Goal: Task Accomplishment & Management: Complete application form

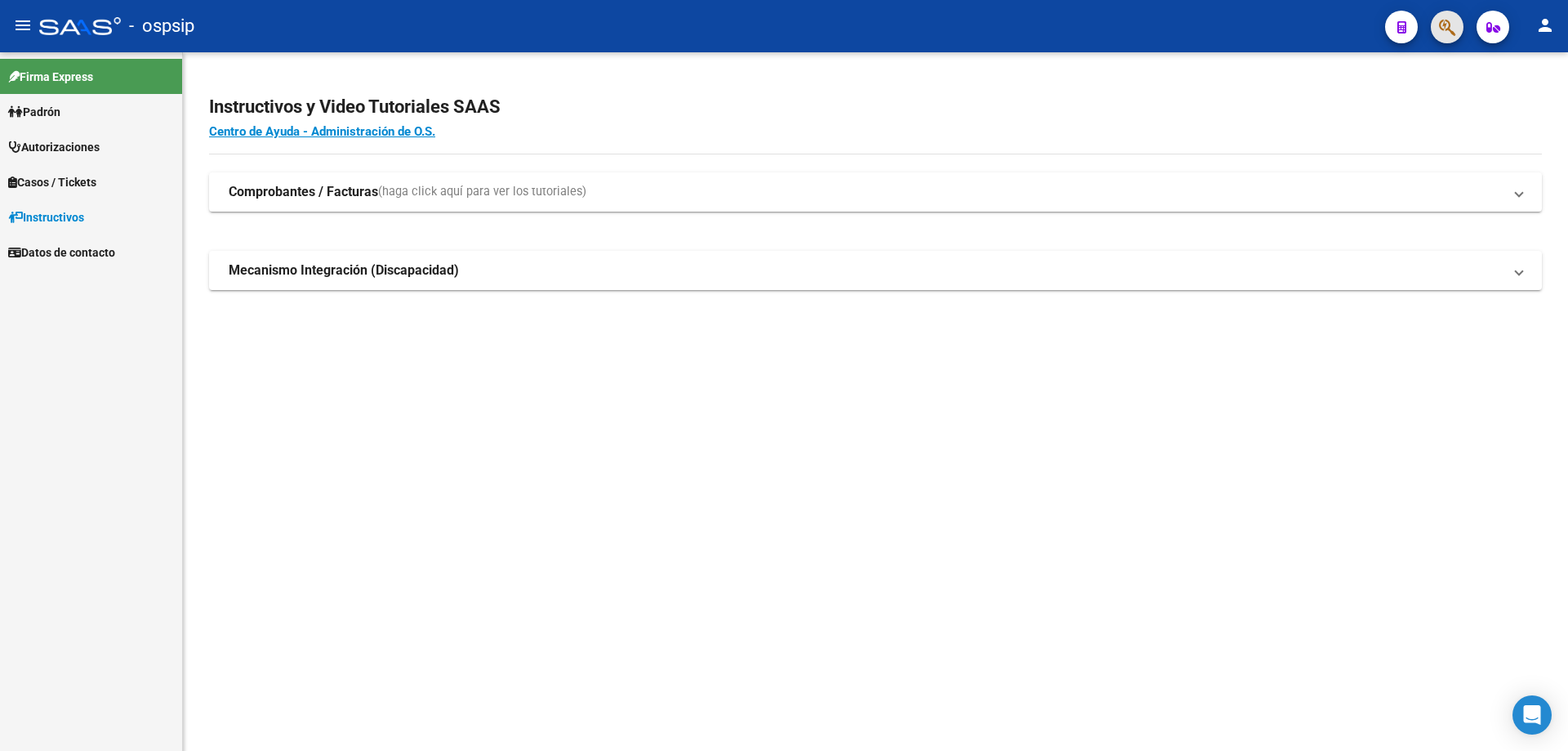
click at [1443, 38] on span "button" at bounding box center [1447, 27] width 17 height 33
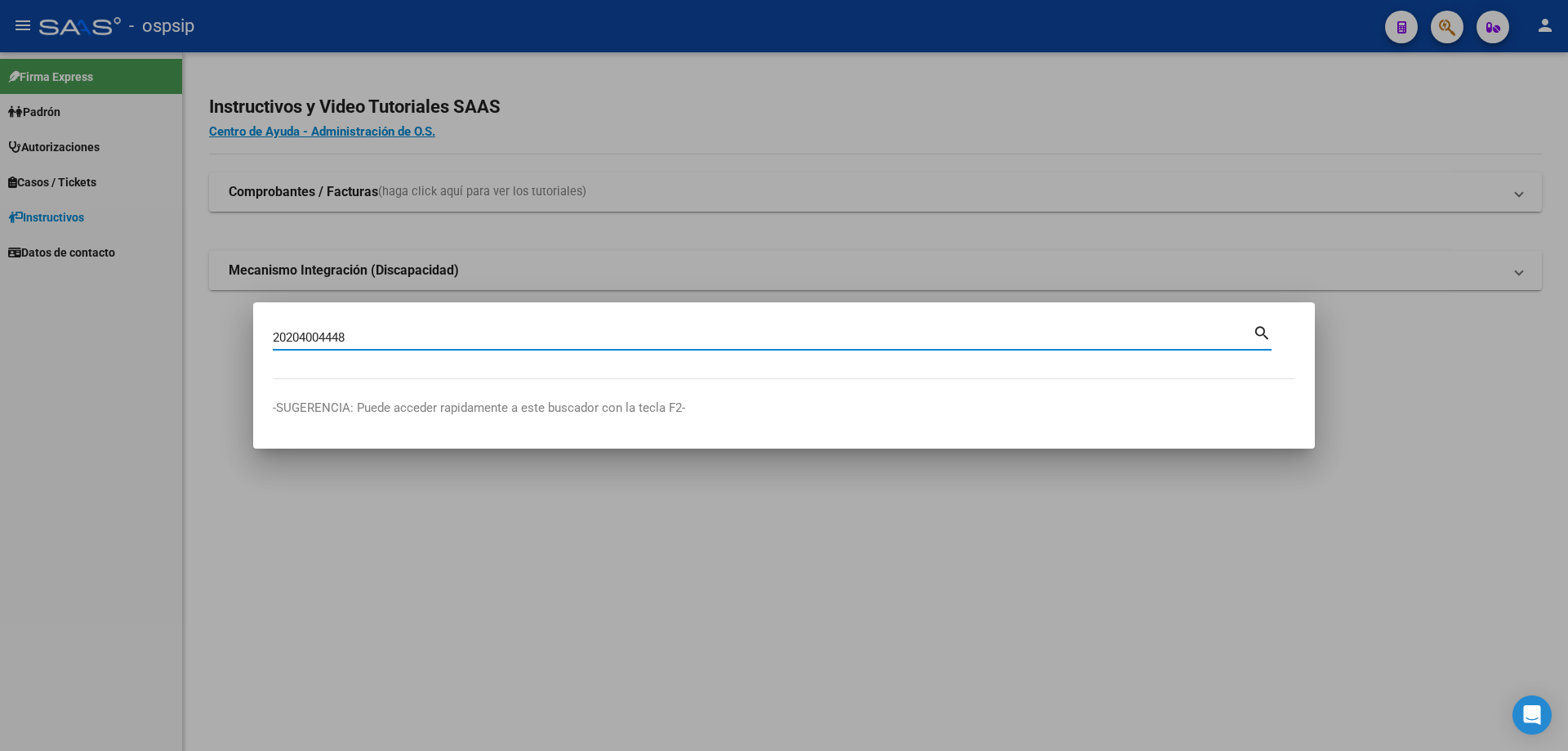
type input "20204004448"
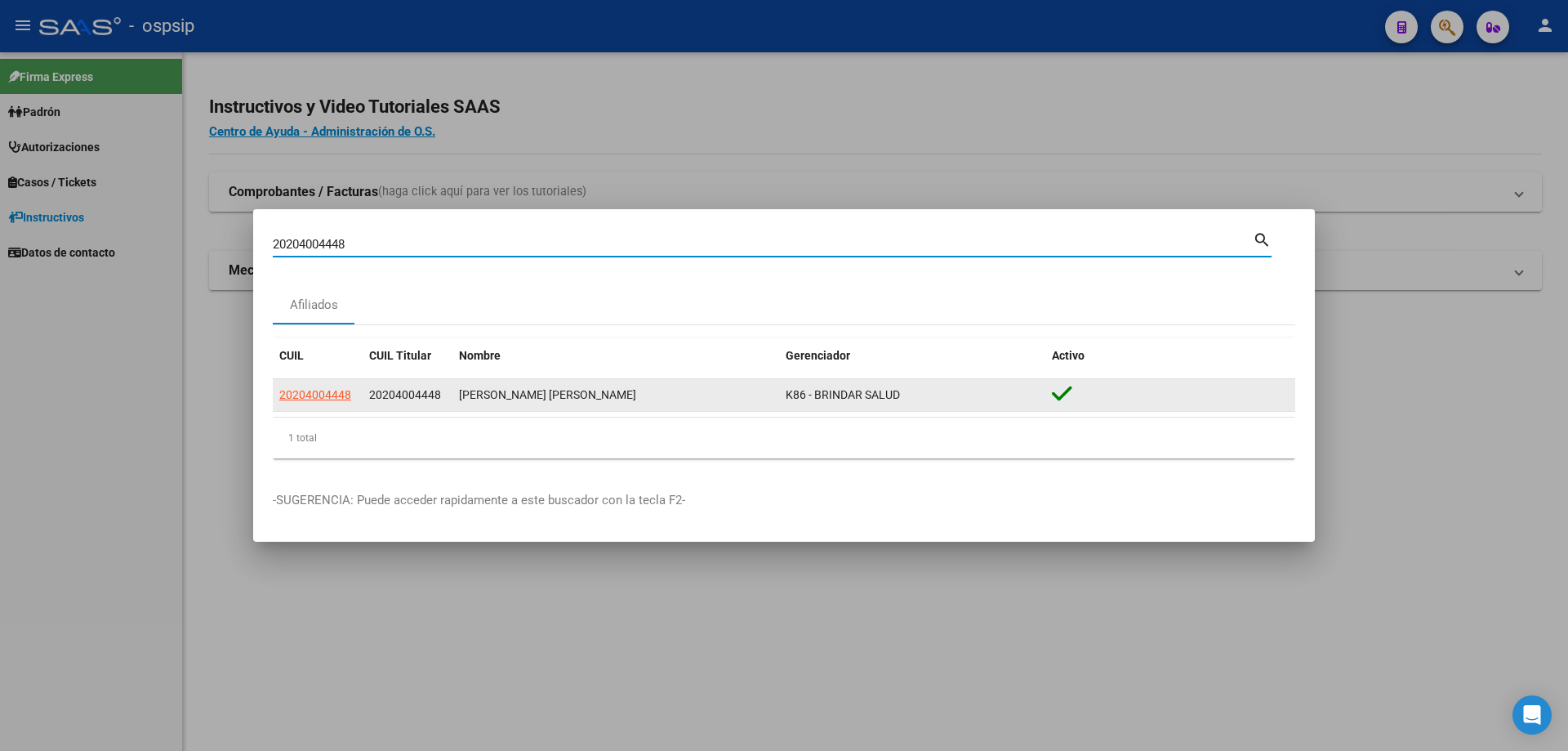
click at [350, 395] on span "20204004448" at bounding box center [316, 394] width 72 height 13
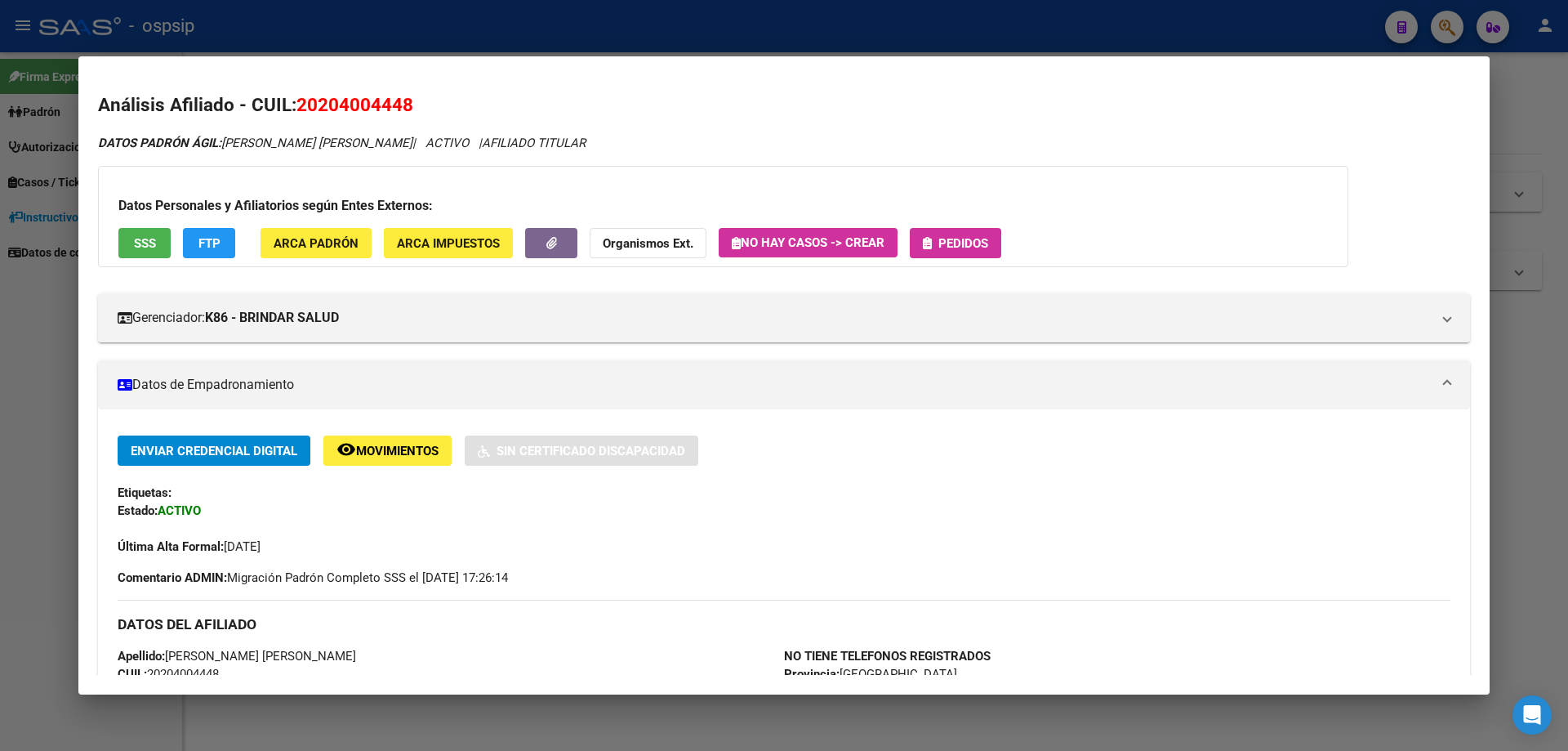
click at [952, 253] on button "Pedidos" at bounding box center [955, 243] width 92 height 30
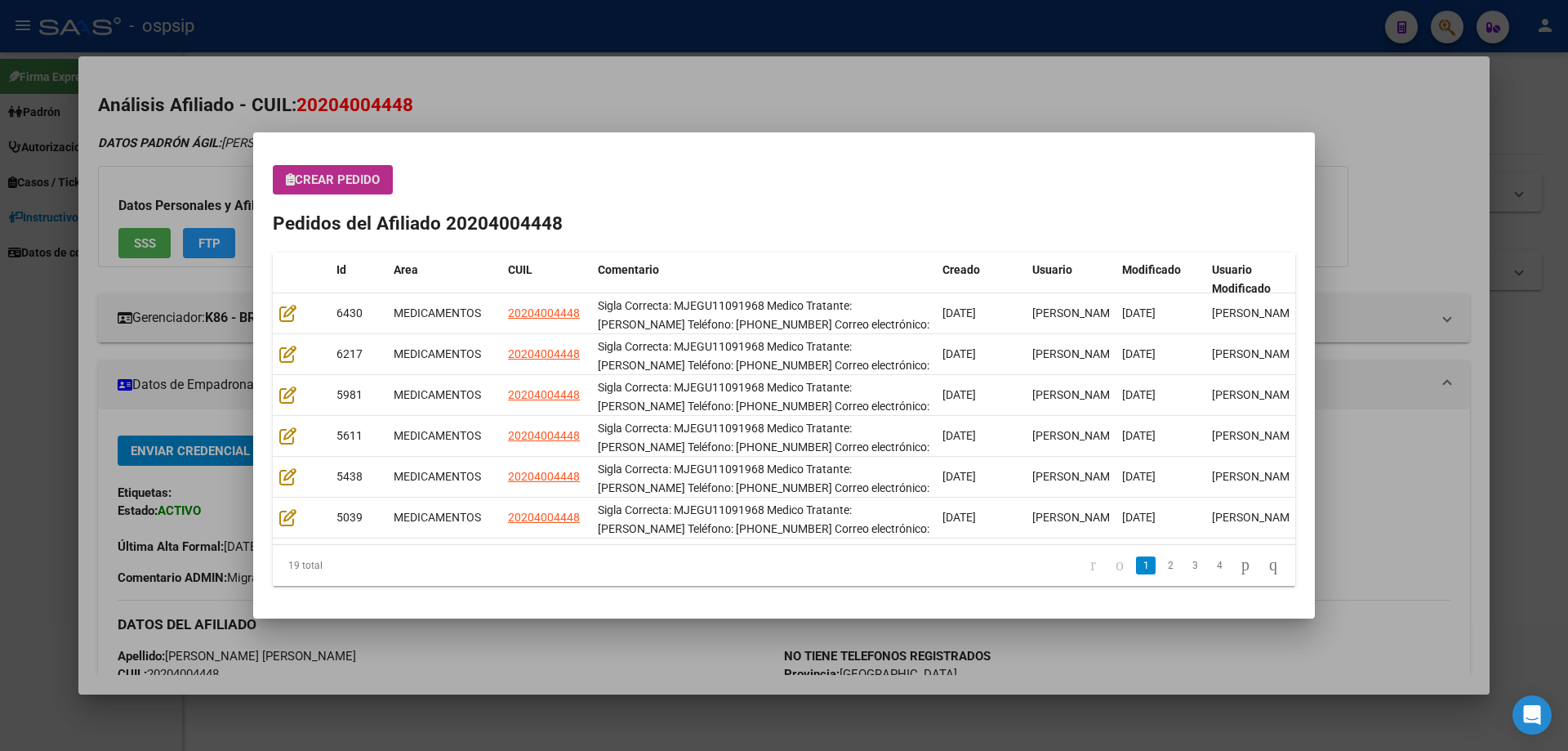
click at [331, 197] on div "Crear Pedido Pedidos del Afiliado 20204004448 Id Area CUIL Comentario Creado Us…" at bounding box center [784, 375] width 1022 height 420
click at [331, 179] on span "Crear Pedido" at bounding box center [332, 180] width 94 height 15
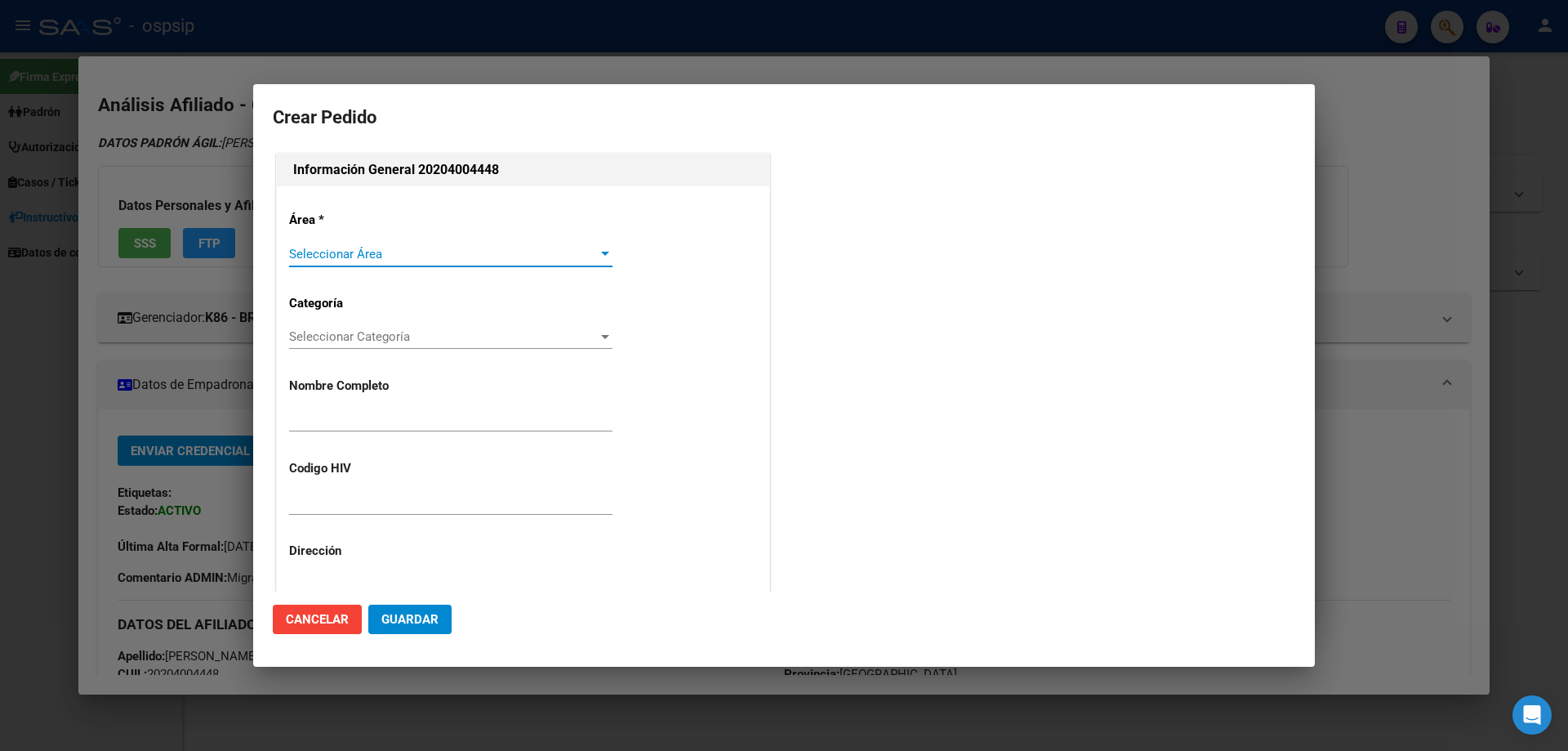
type input "[PERSON_NAME] [PERSON_NAME]"
type input "MJEGU11091968"
type input "[GEOGRAPHIC_DATA], [GEOGRAPHIC_DATA][PERSON_NAME] GRAL AV. 1180"
click at [338, 251] on span "Seleccionar Área" at bounding box center [443, 254] width 308 height 15
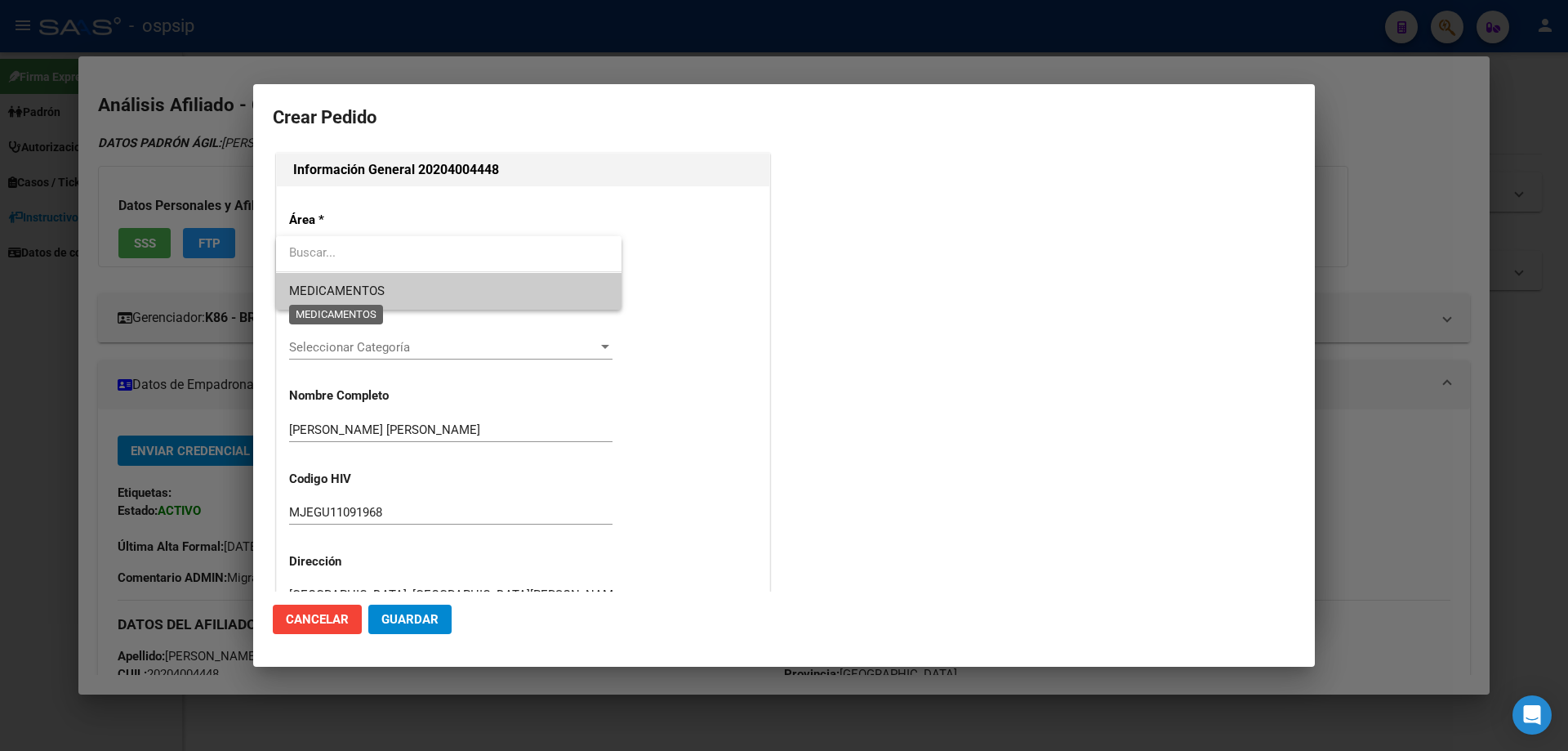
click at [338, 293] on span "MEDICAMENTOS" at bounding box center [337, 291] width 95 height 15
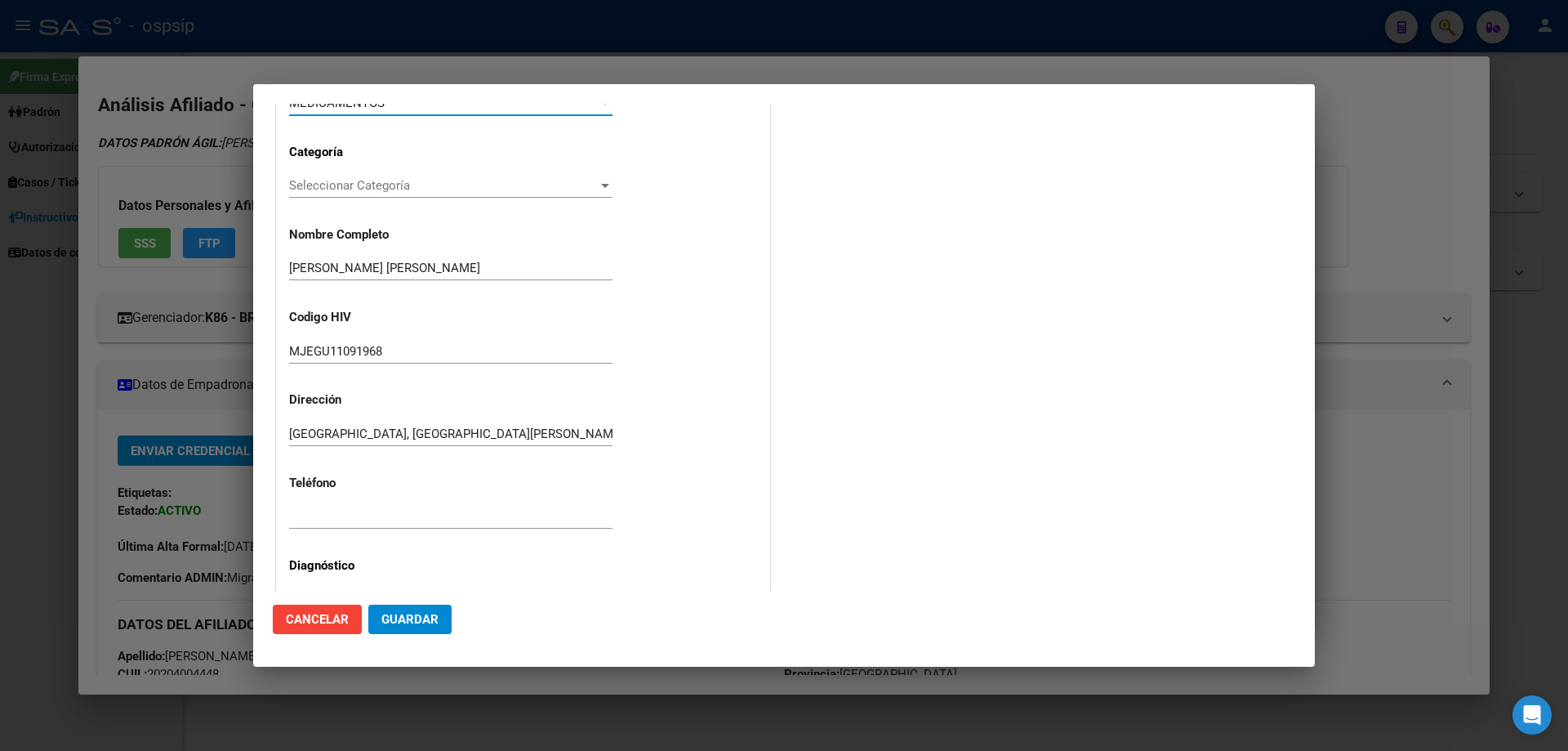
scroll to position [163, 0]
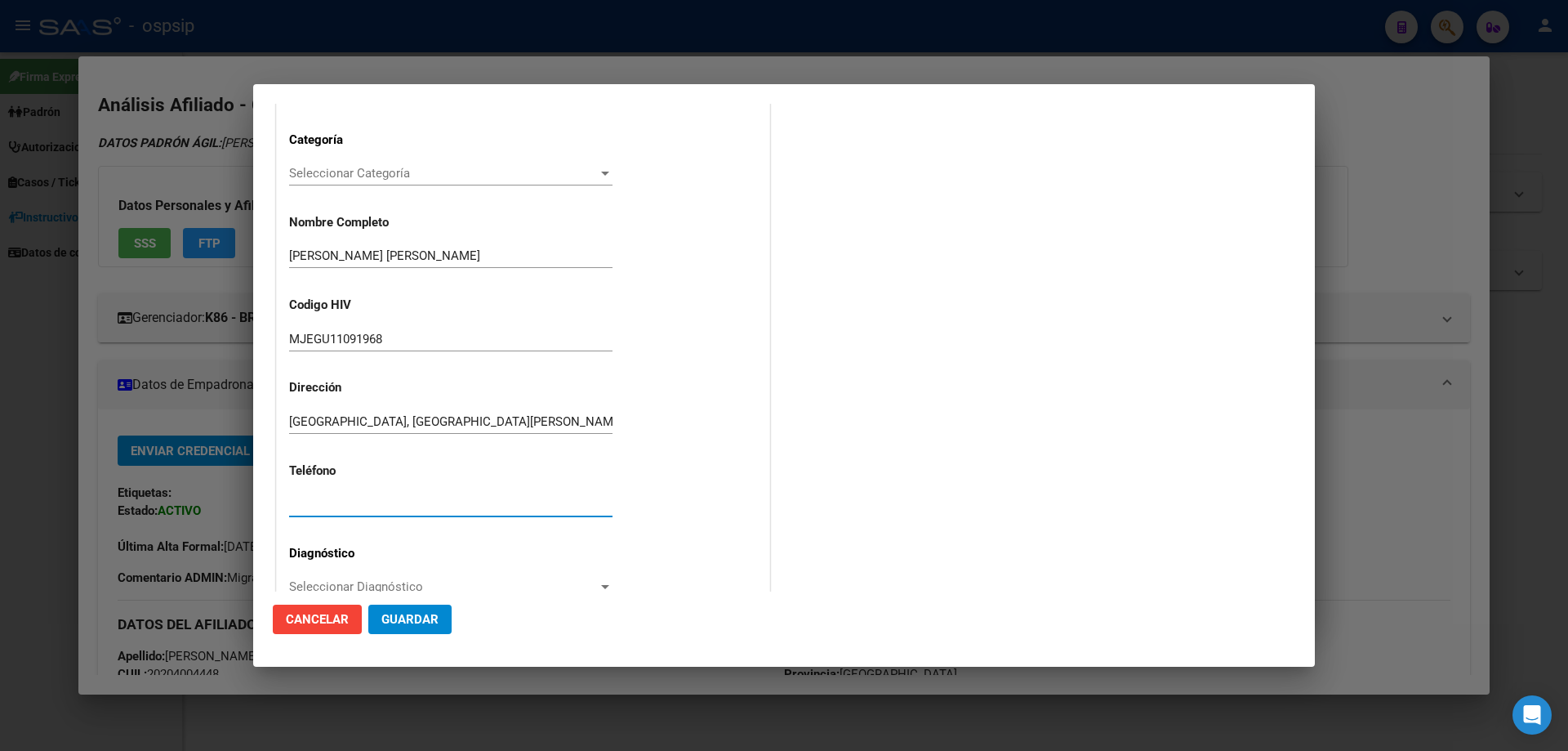
paste input "0223-155699769"
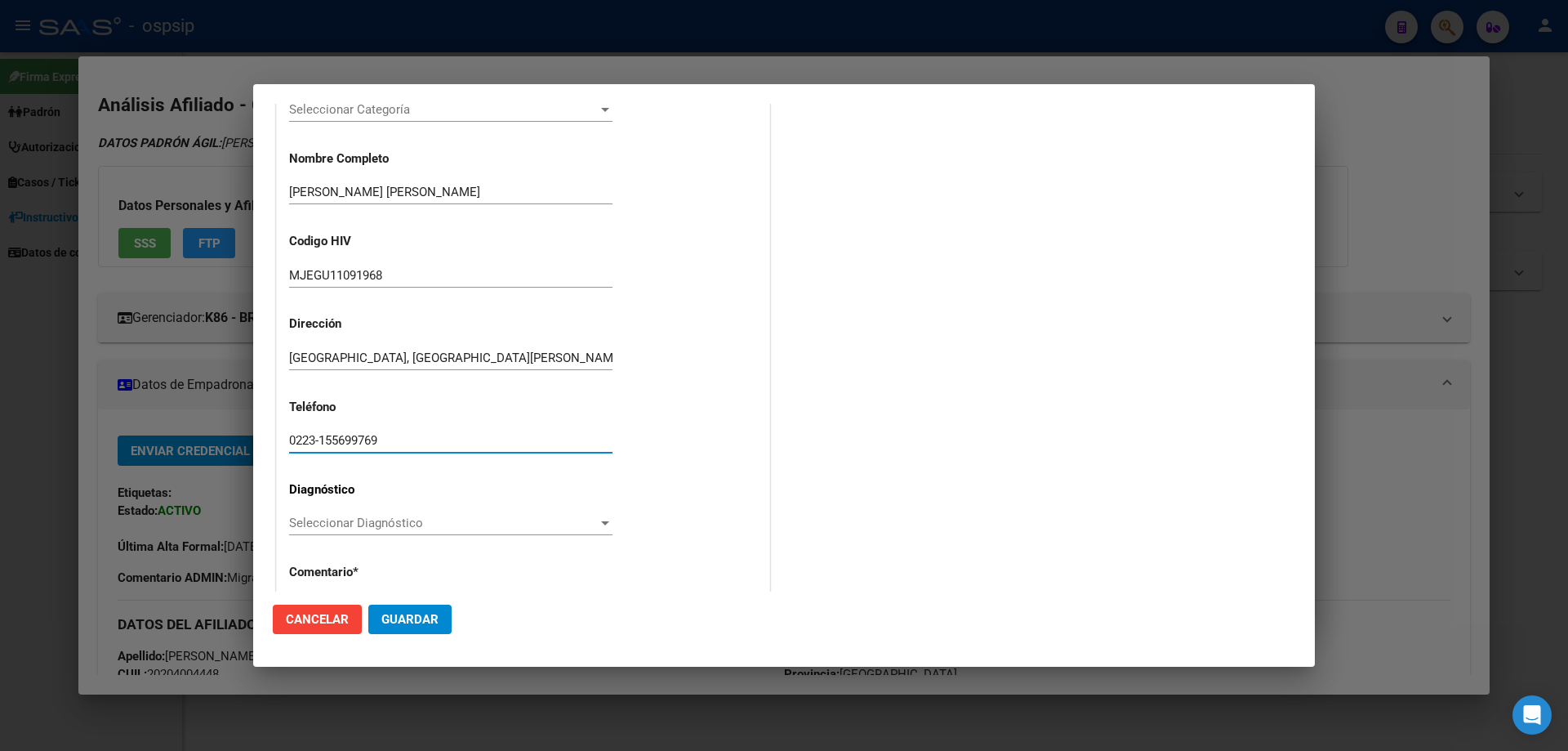
scroll to position [327, 0]
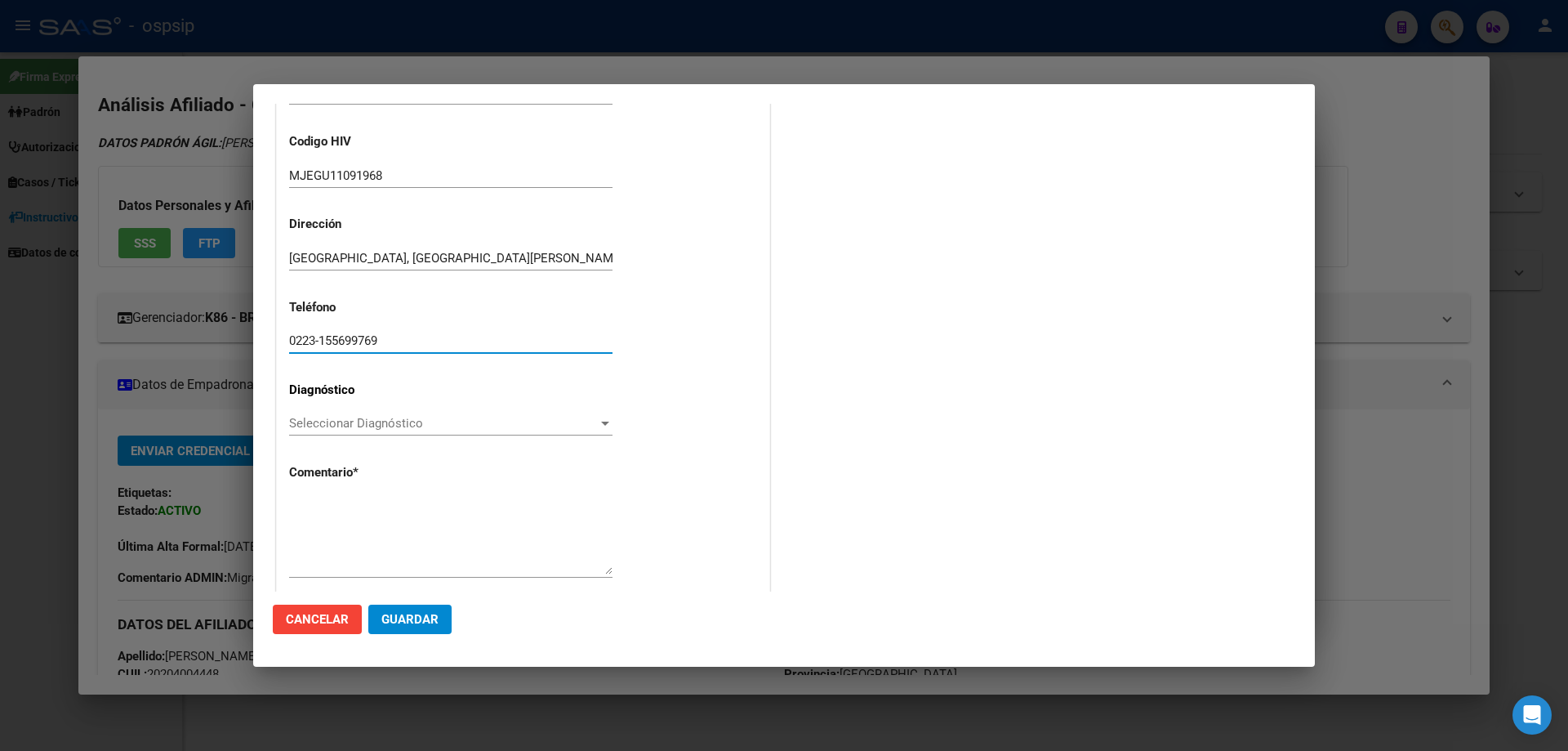
type input "0223-155699769"
click at [316, 427] on span "Seleccionar Diagnóstico" at bounding box center [443, 423] width 308 height 15
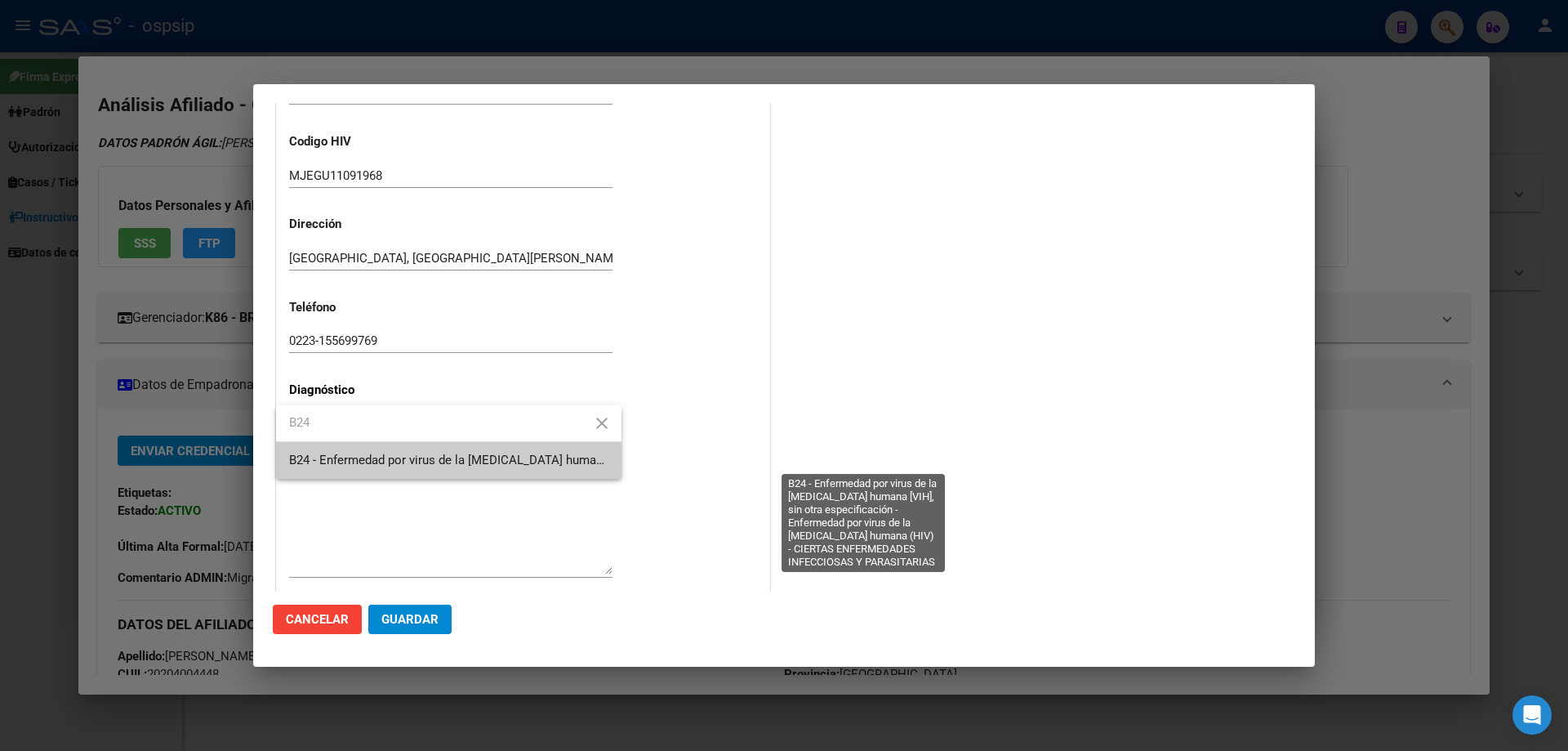
type input "B24"
click at [337, 456] on span "B24 - Enfermedad por virus de la [MEDICAL_DATA] humana [VIH], sin otra especifi…" at bounding box center [860, 459] width 1142 height 15
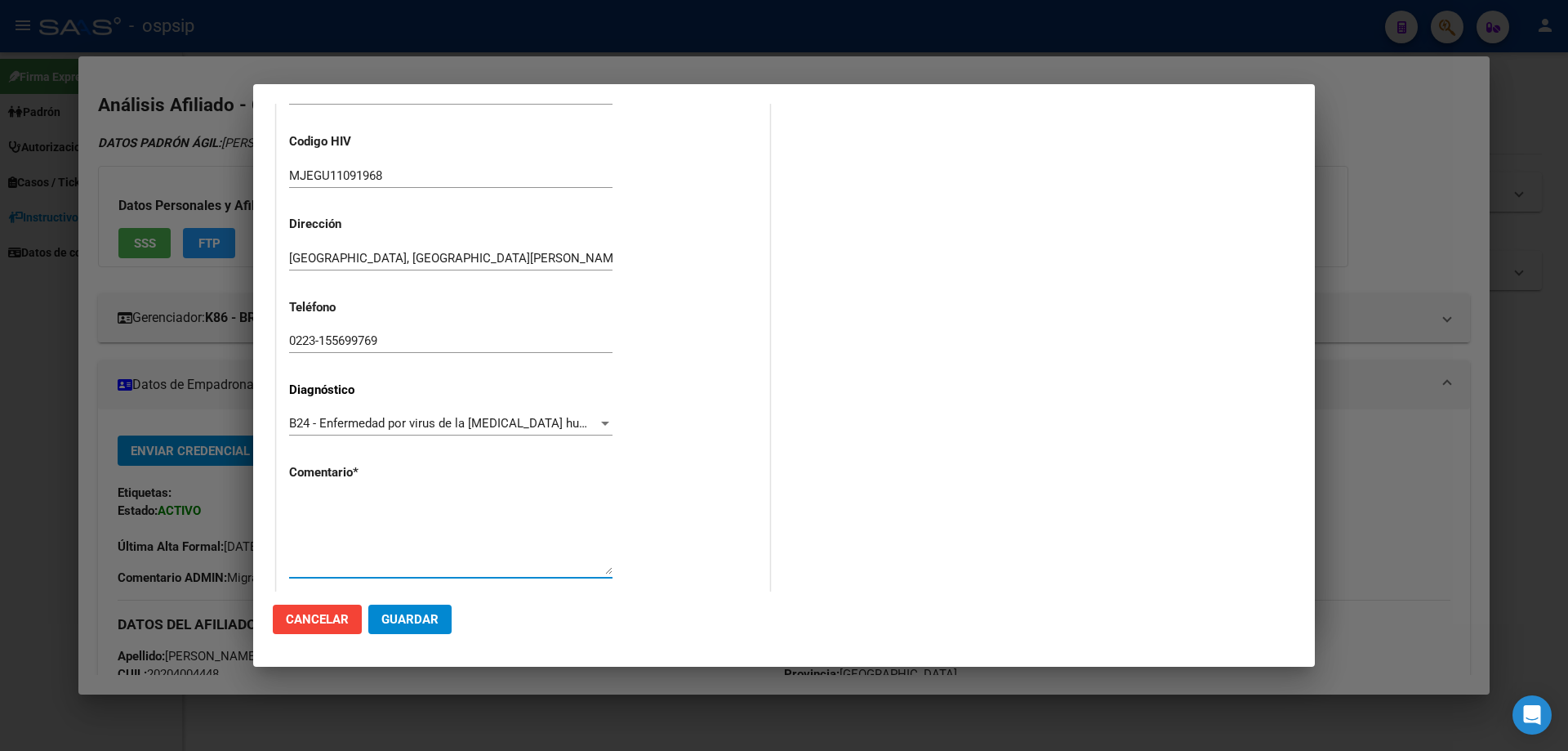
paste textarea "Sigla Correcta: MJEGU11091968 Medico Tratante: [PERSON_NAME] Teléfono: [PHONE_N…"
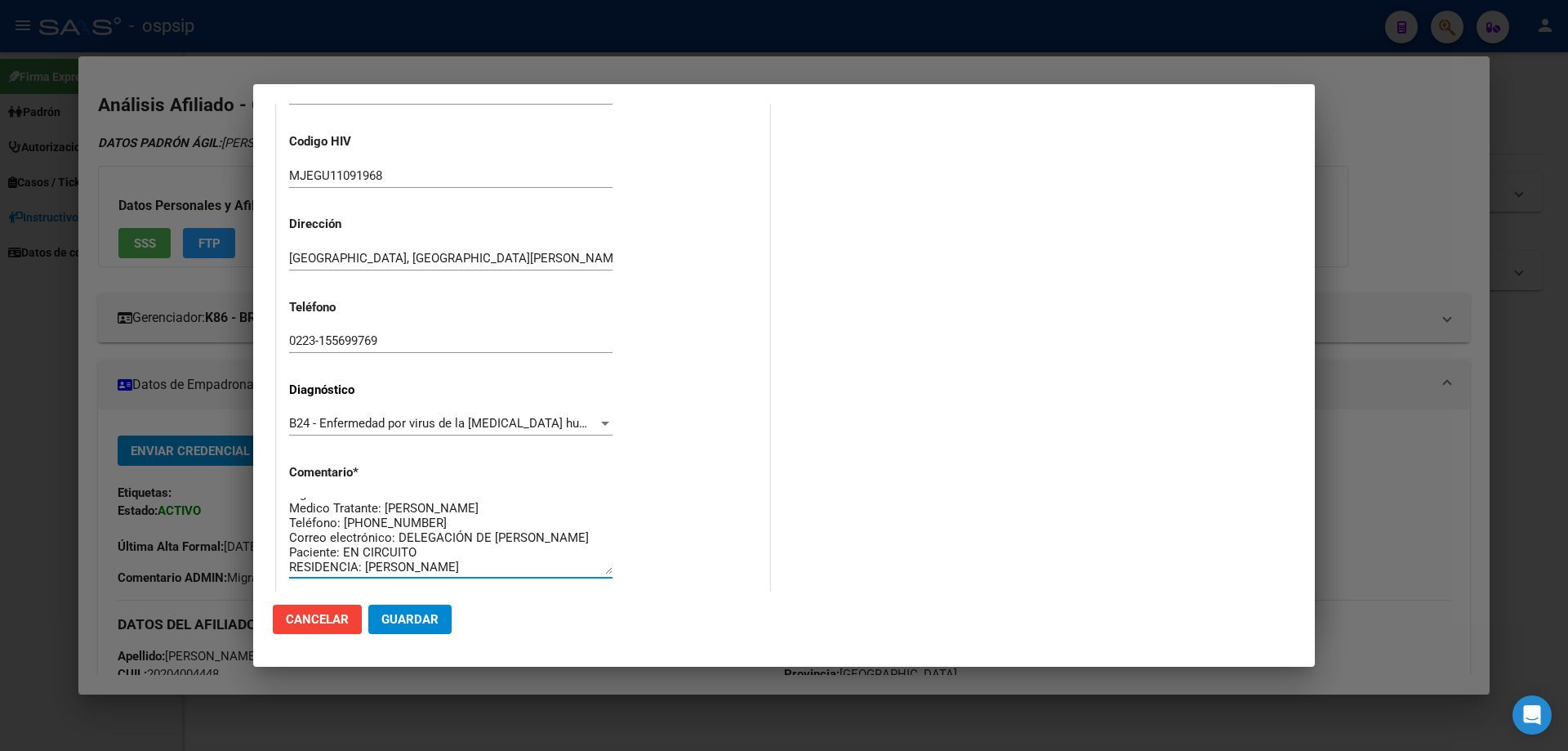
scroll to position [0, 0]
type textarea "Sigla Correcta: MJEGU11091968 Medico Tratante: [PERSON_NAME] Teléfono: [PHONE_N…"
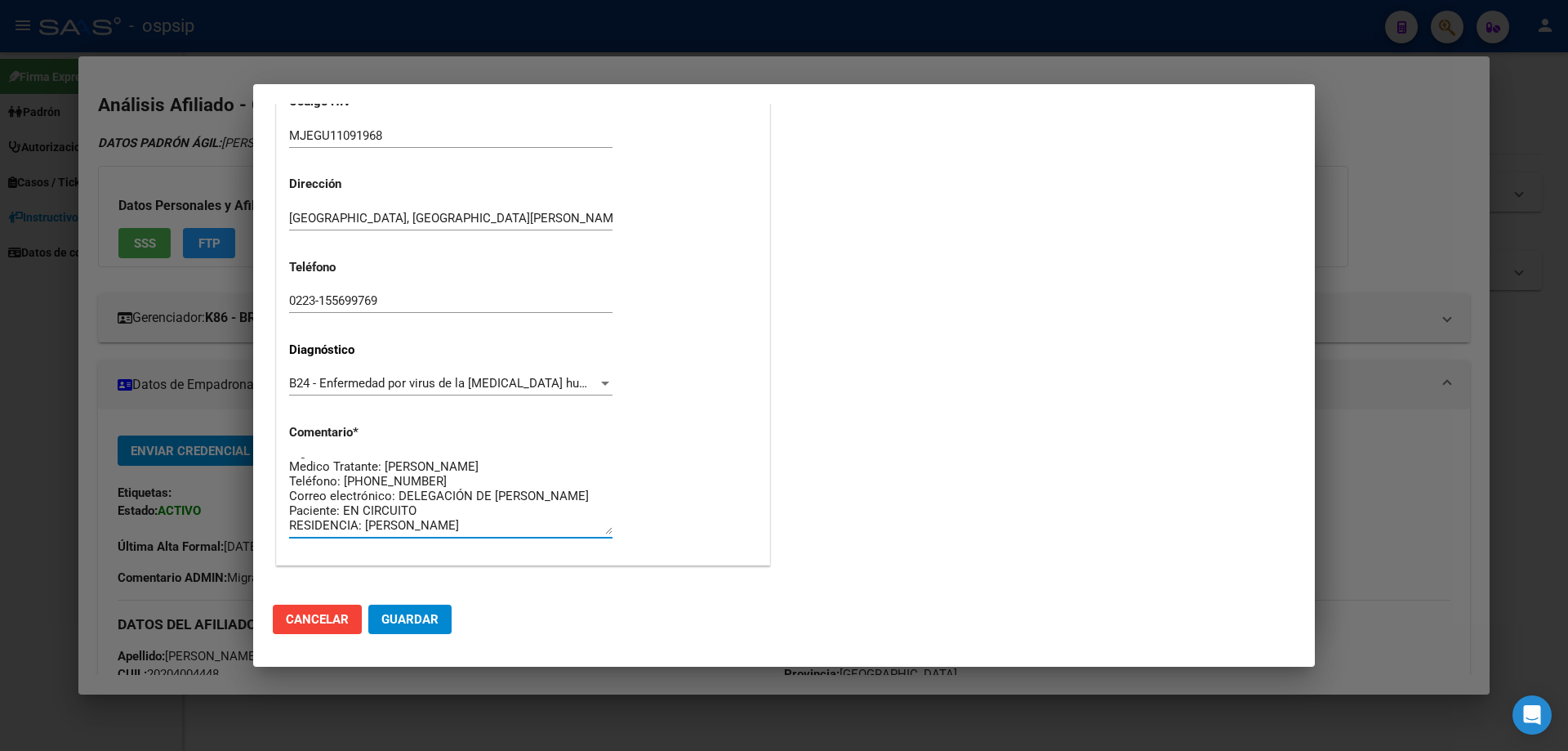
click at [410, 625] on span "Guardar" at bounding box center [410, 619] width 57 height 15
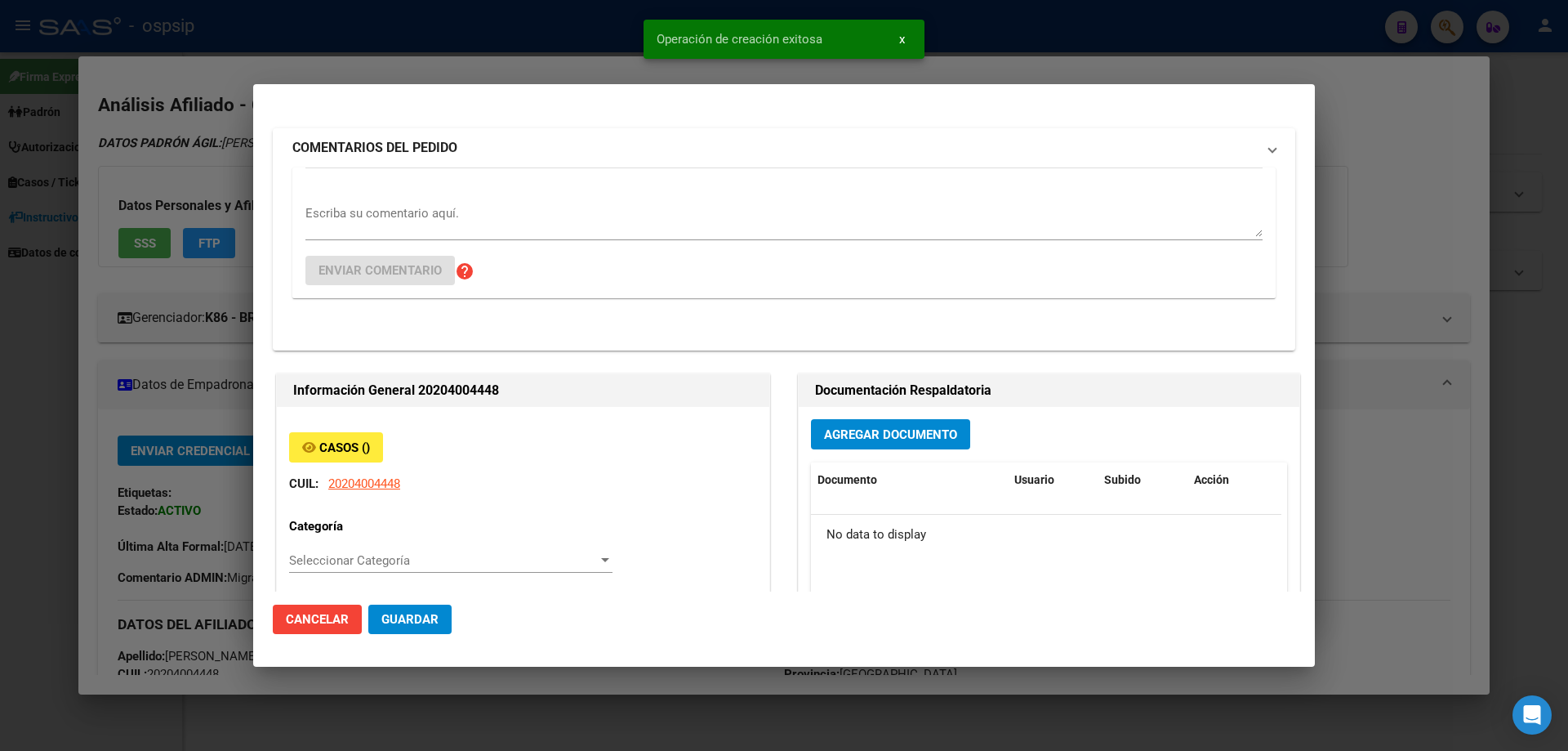
scroll to position [0, 0]
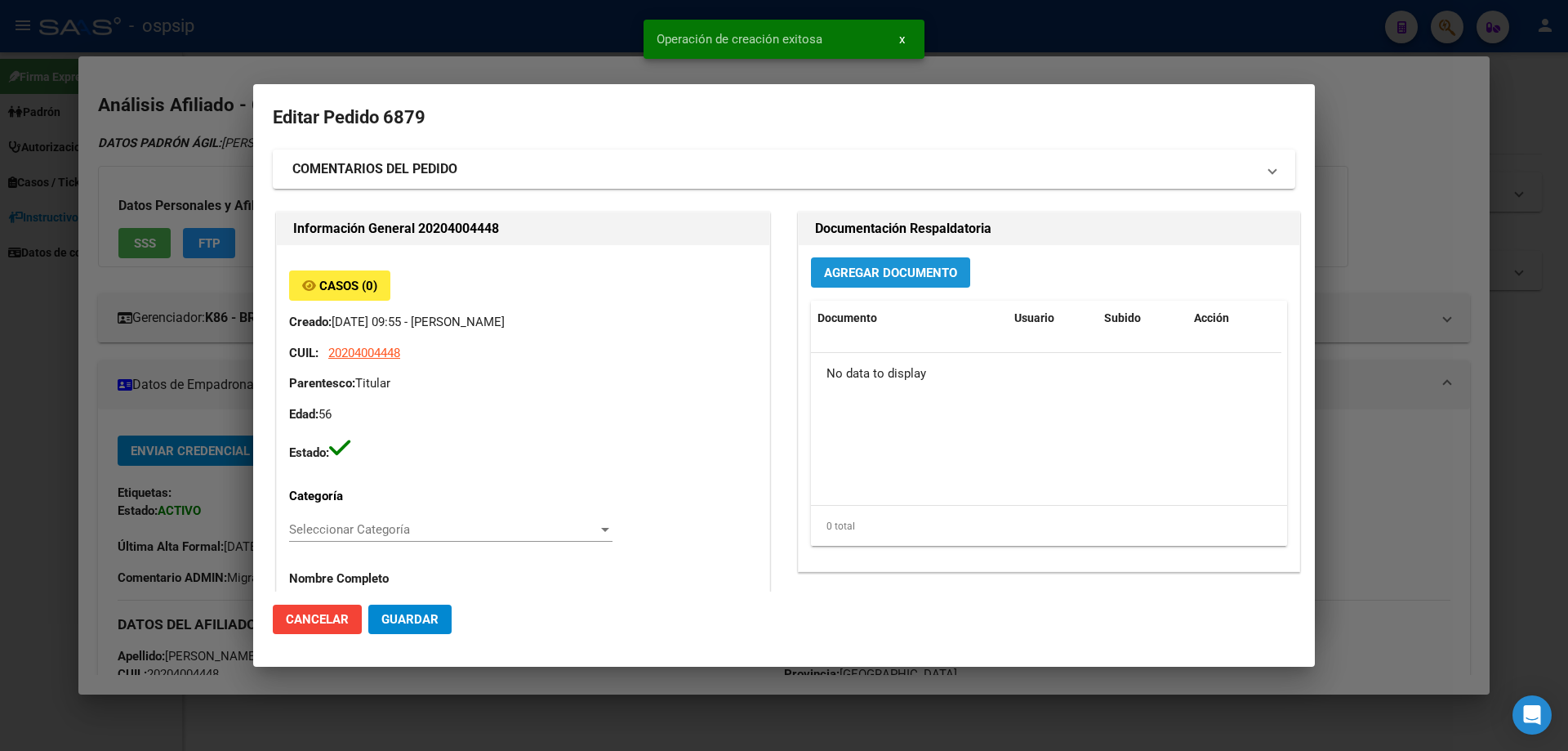
click at [843, 280] on span "Agregar Documento" at bounding box center [890, 272] width 133 height 15
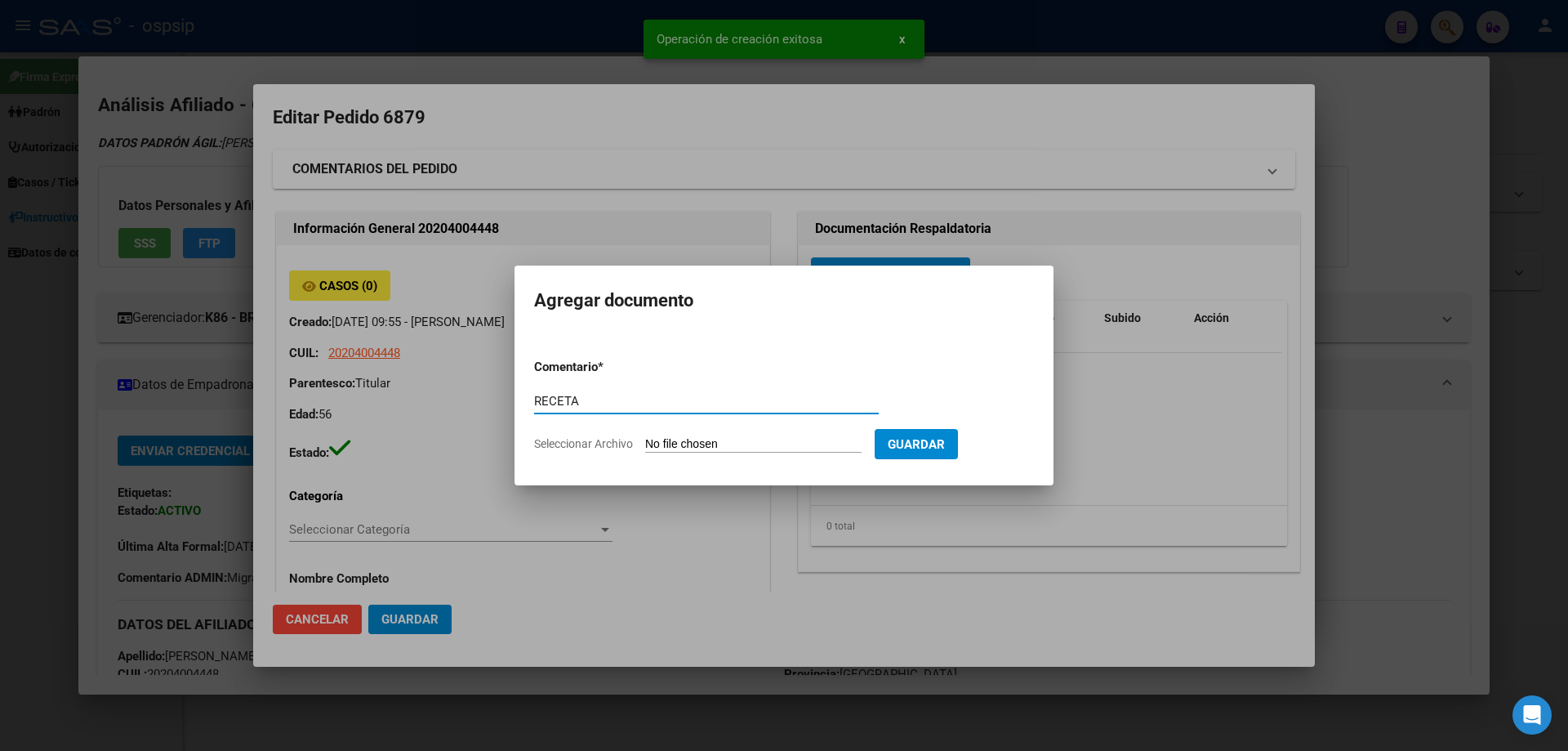
type input "RECETA"
click at [672, 442] on input "Seleccionar Archivo" at bounding box center [754, 445] width 217 height 16
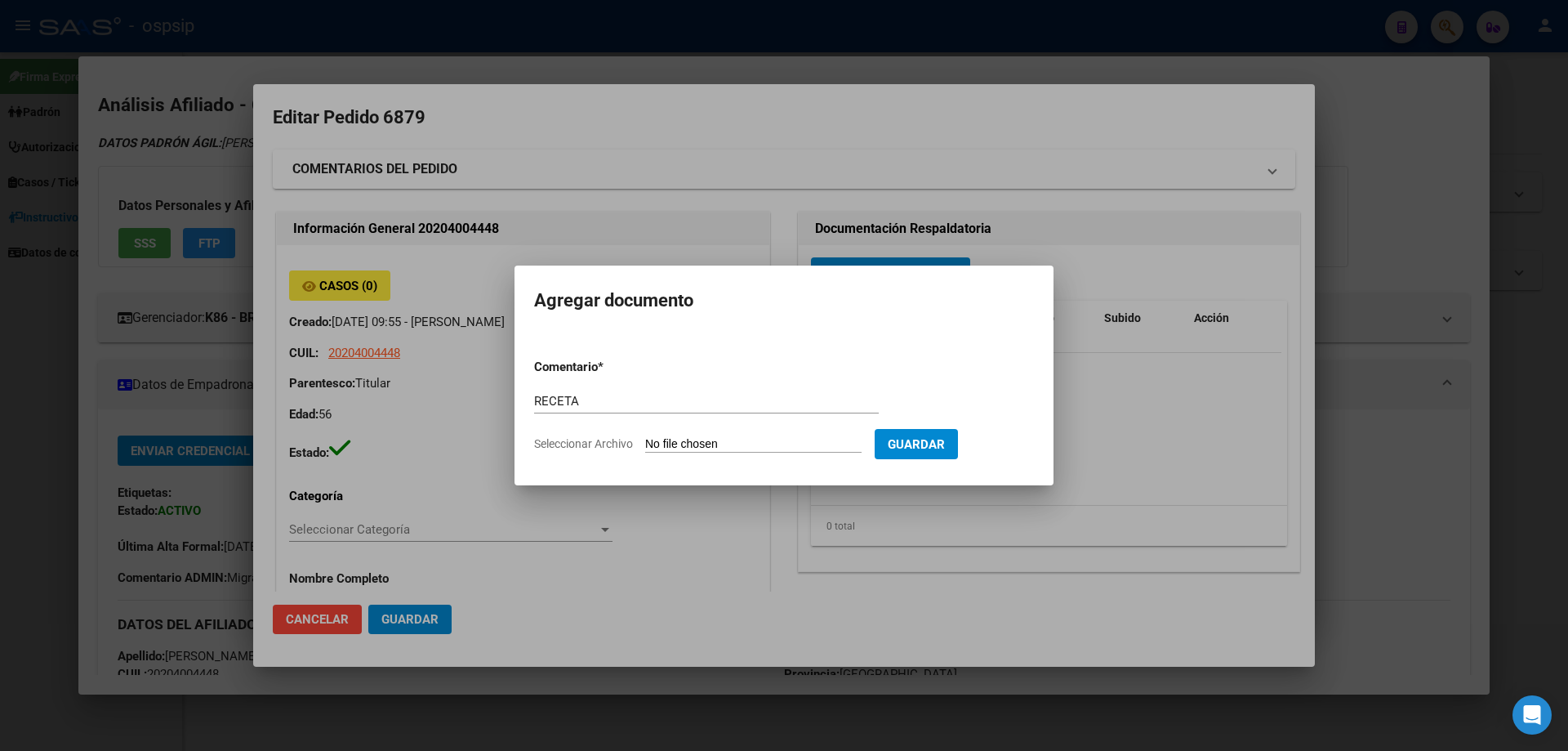
type input "C:\fakepath\RECETA .jpg"
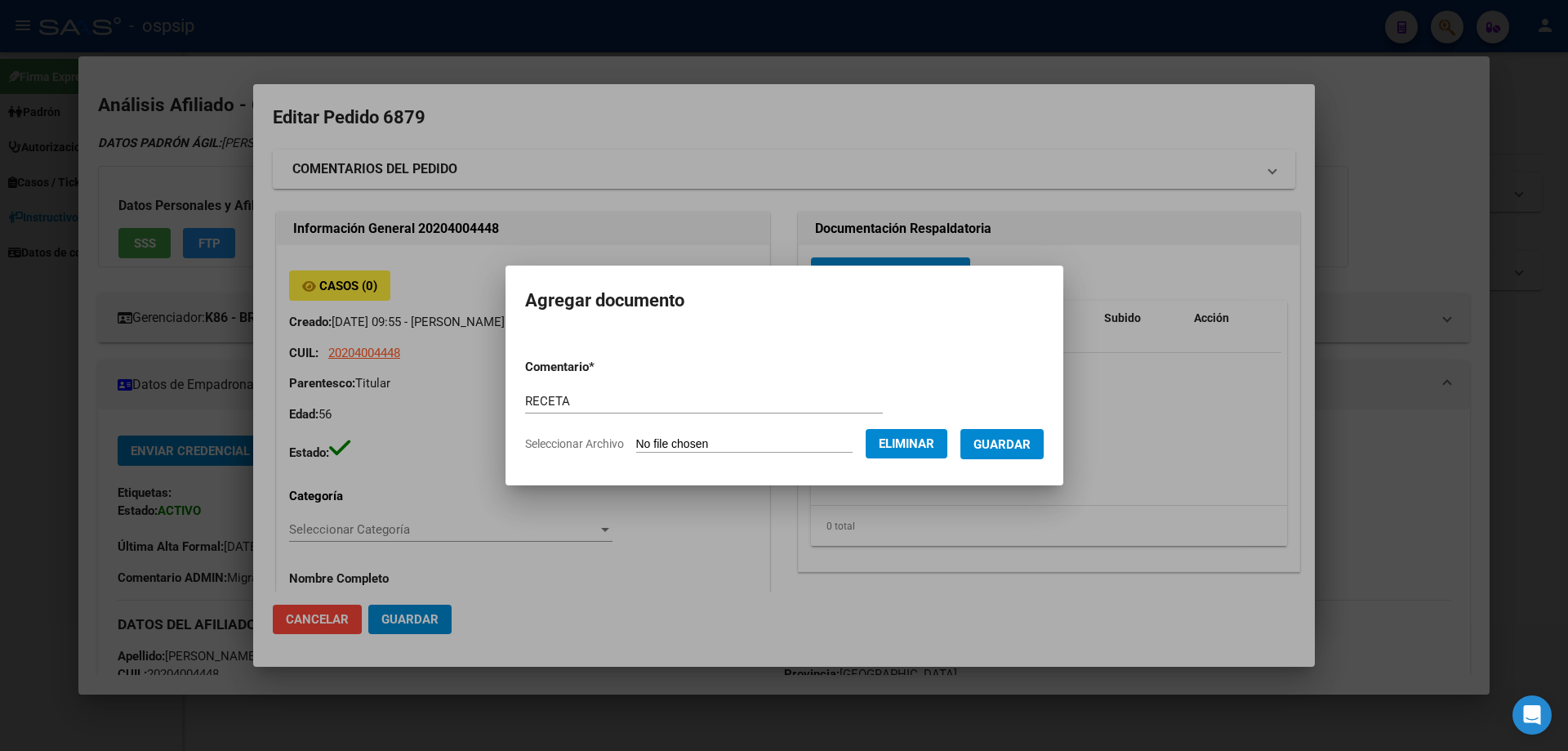
click at [1022, 443] on span "Guardar" at bounding box center [1002, 444] width 57 height 15
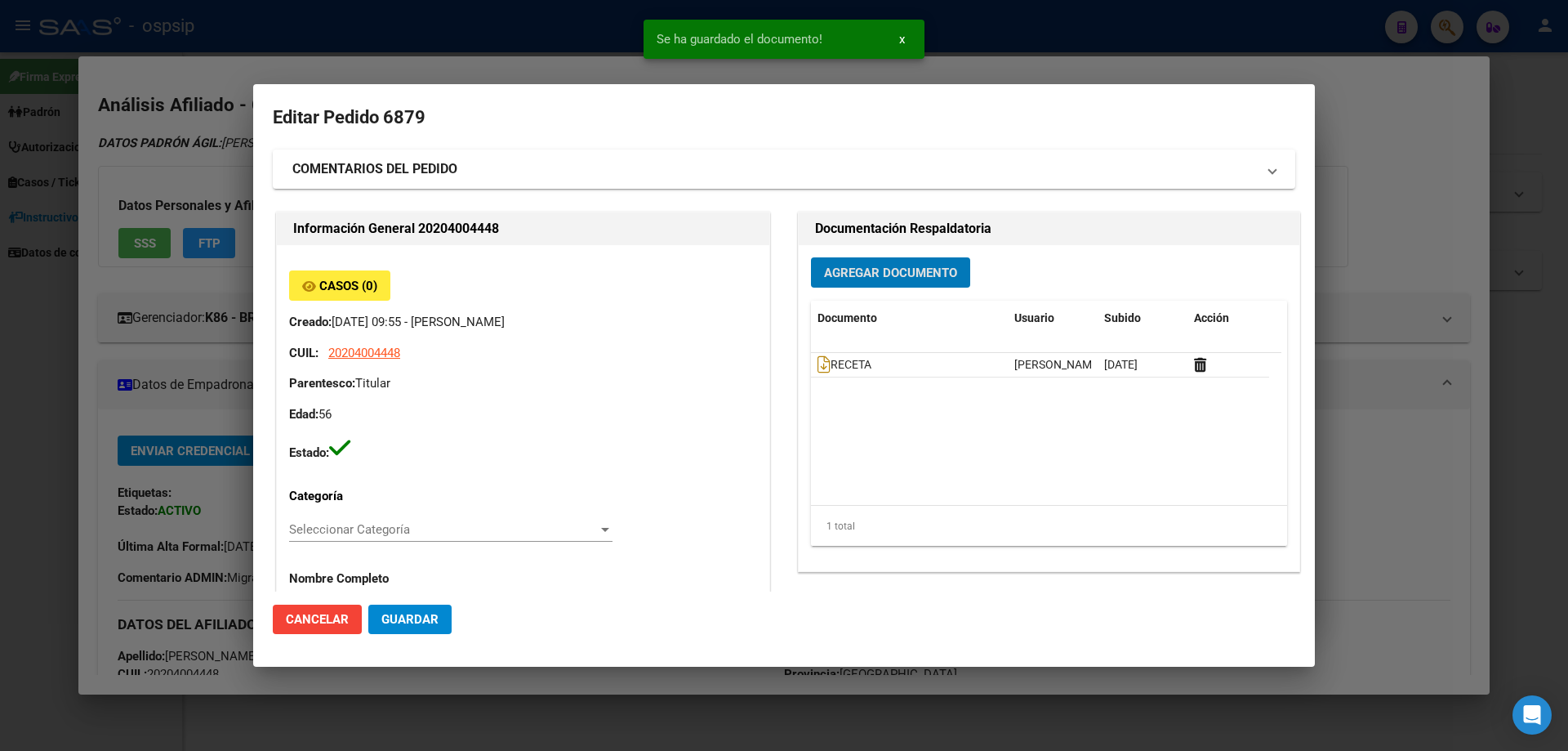
click at [884, 282] on button "Agregar Documento" at bounding box center [890, 272] width 160 height 30
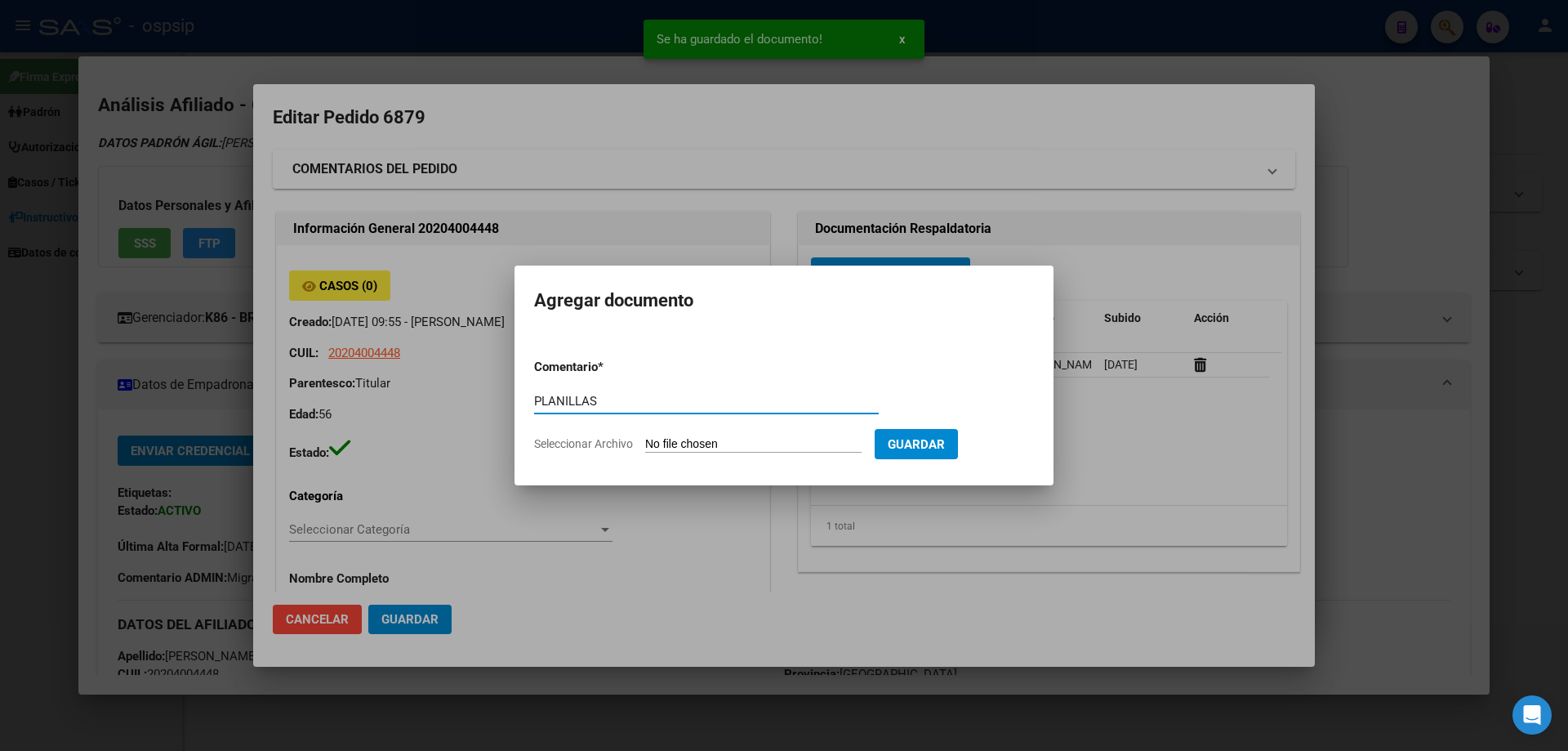
type input "PLANILLAS"
click at [751, 429] on form "Comentario * PLANILLAS Comentario Seleccionar Archivo Guardar" at bounding box center [784, 405] width 500 height 119
click at [752, 451] on input "Seleccionar Archivo" at bounding box center [754, 445] width 217 height 16
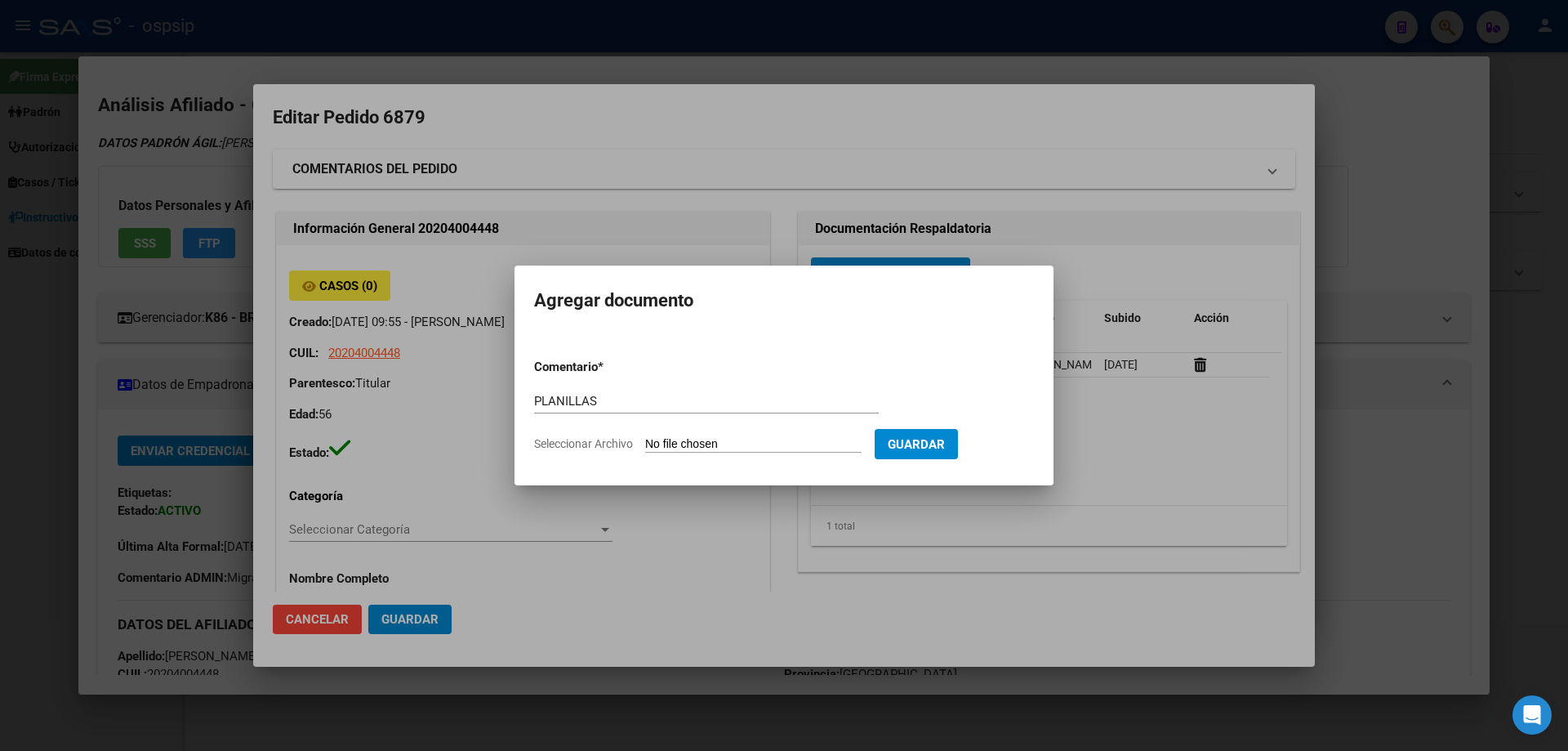
type input "C:\fakepath\PLANILLAS AGOSTO.pdf"
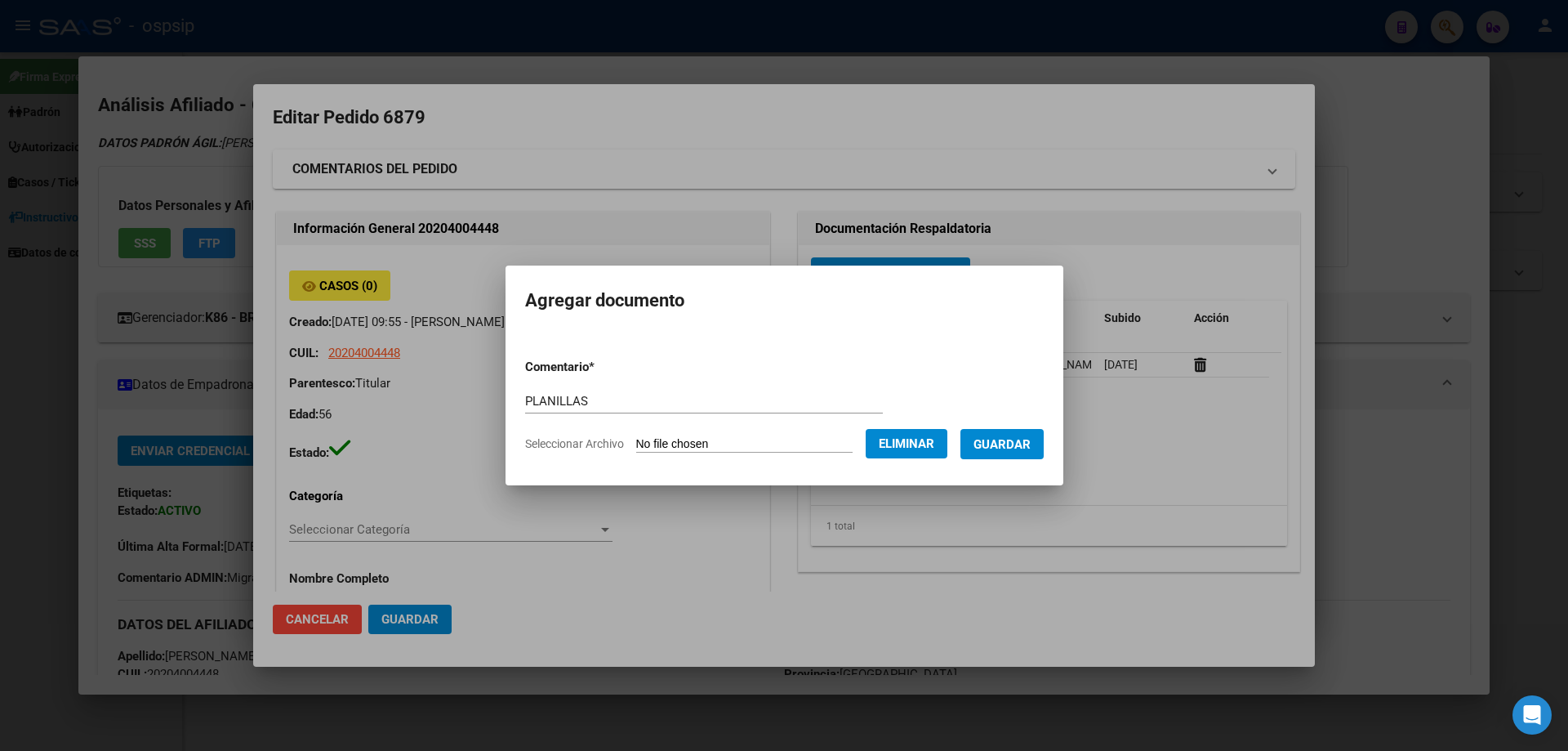
click at [1011, 452] on button "Guardar" at bounding box center [1002, 444] width 84 height 30
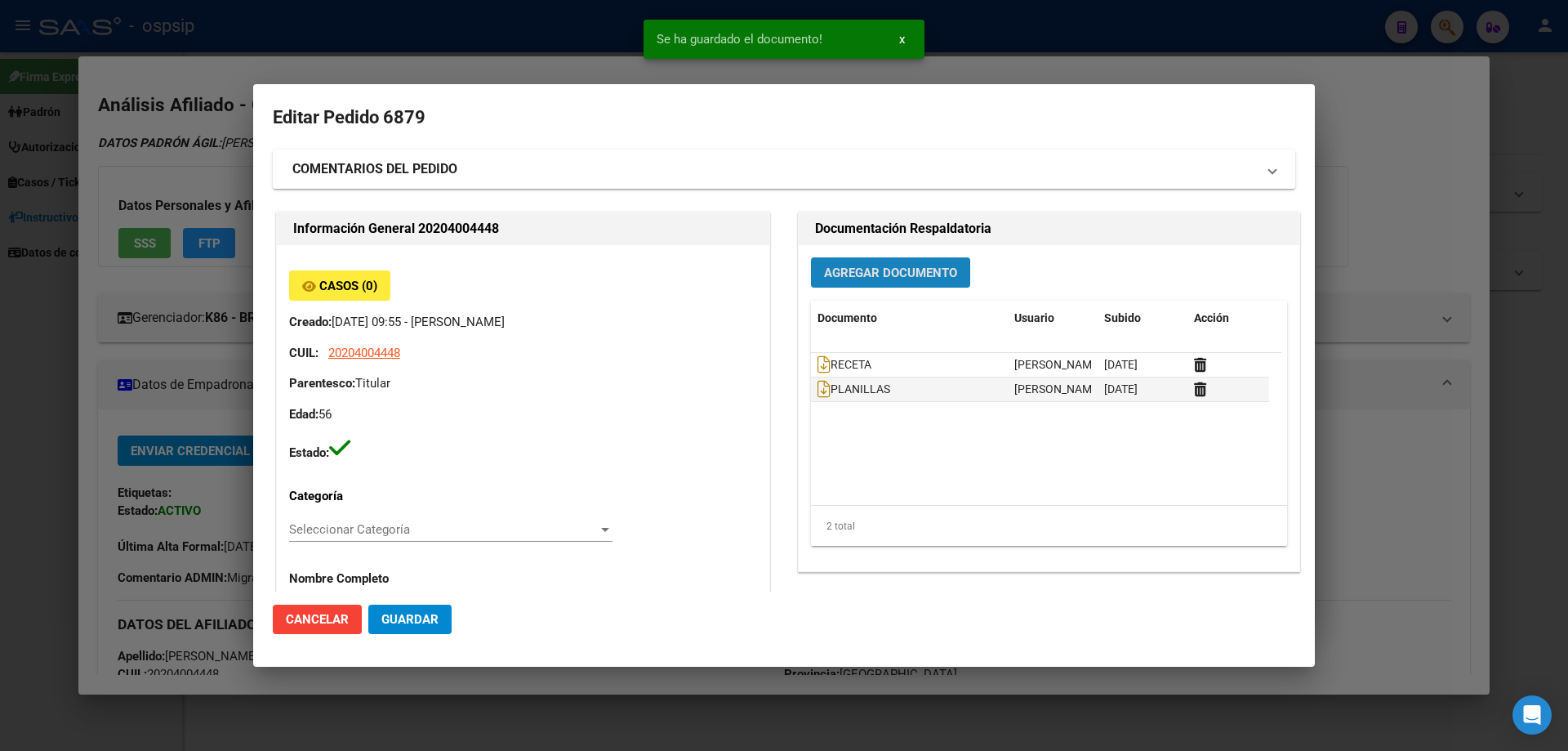
click at [858, 262] on button "Agregar Documento" at bounding box center [890, 272] width 160 height 30
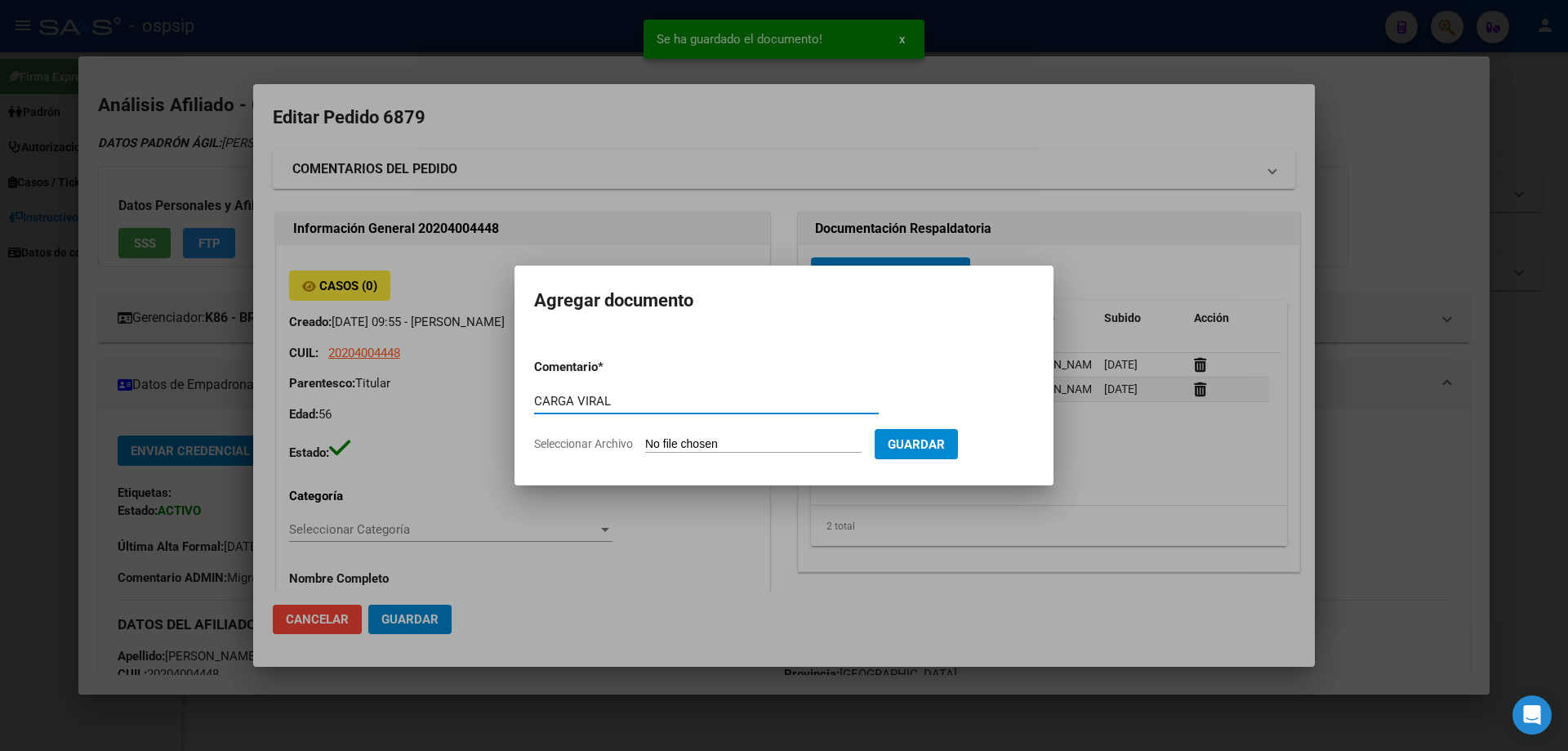
type input "CARGA VIRAL"
click at [735, 443] on input "Seleccionar Archivo" at bounding box center [754, 445] width 217 height 16
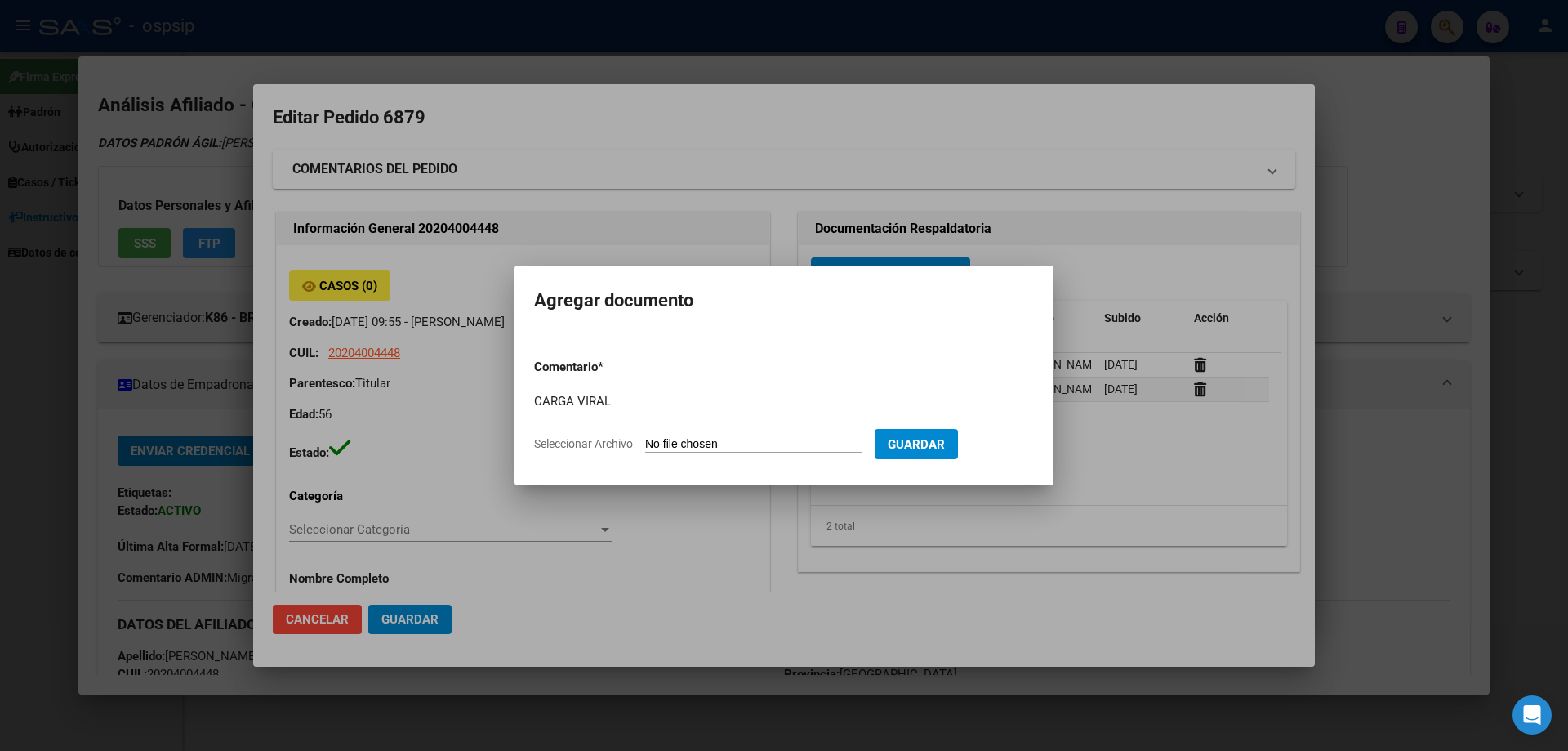
type input "C:\fakepath\CARGA VIRAL (2).pdf"
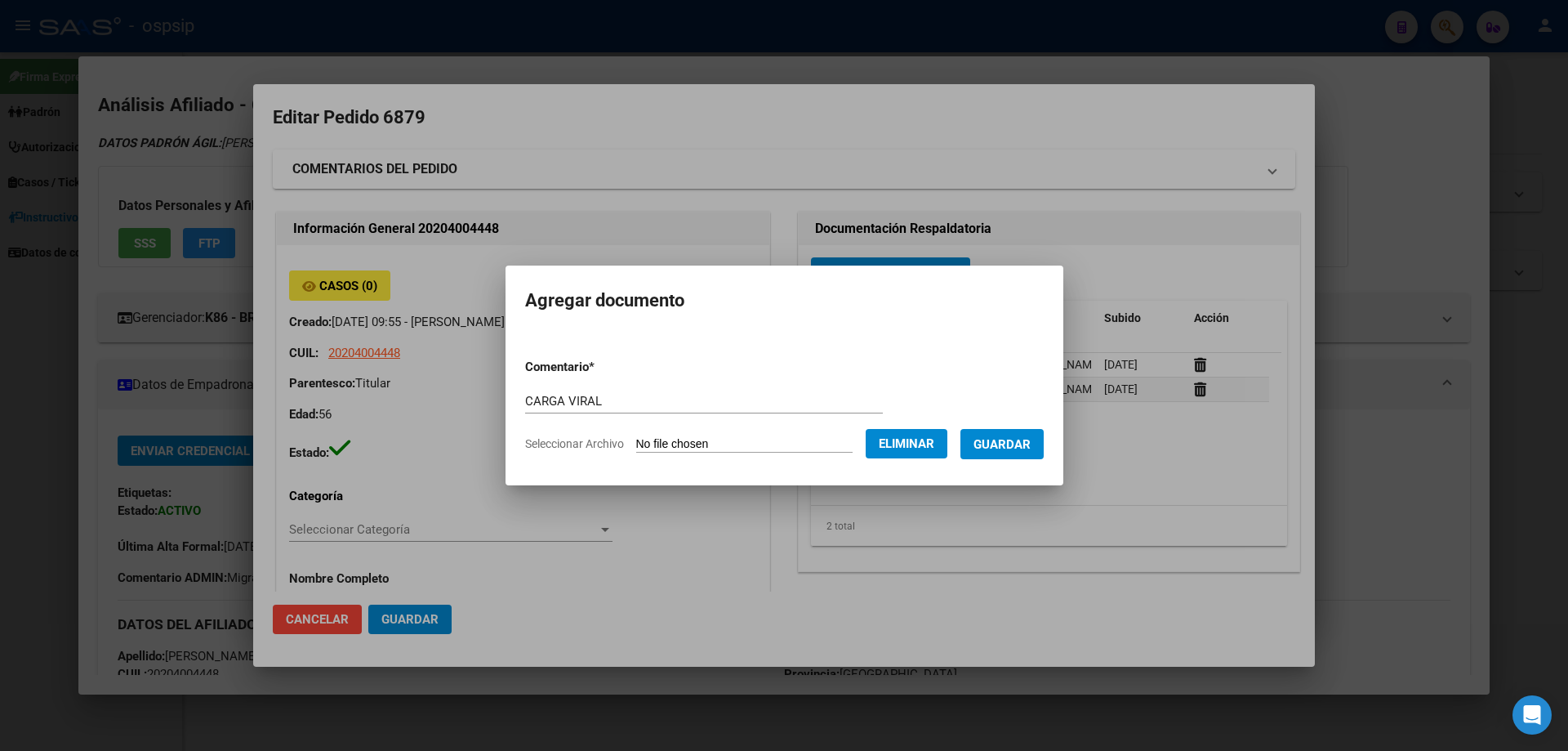
click at [1018, 442] on span "Guardar" at bounding box center [1002, 444] width 57 height 15
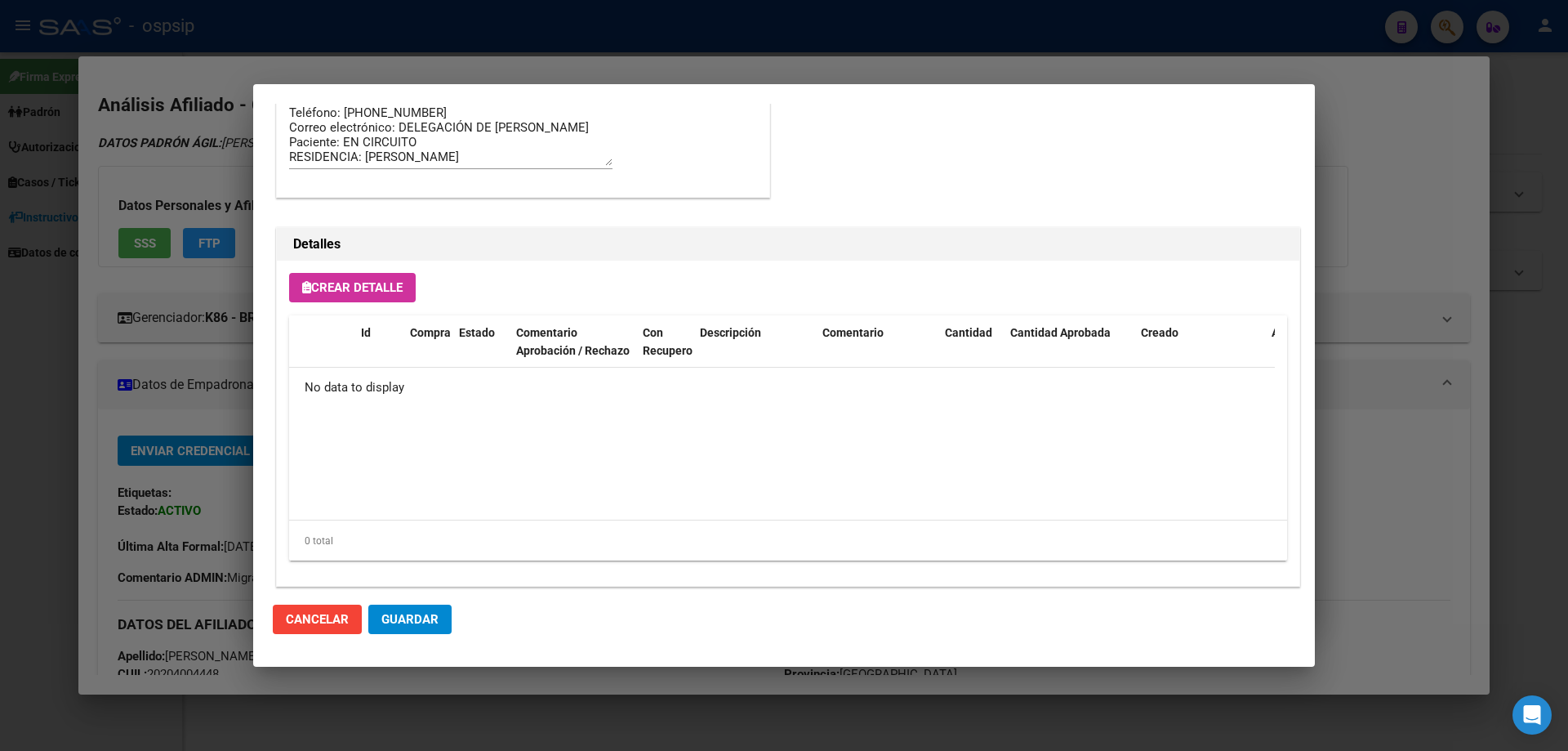
scroll to position [949, 0]
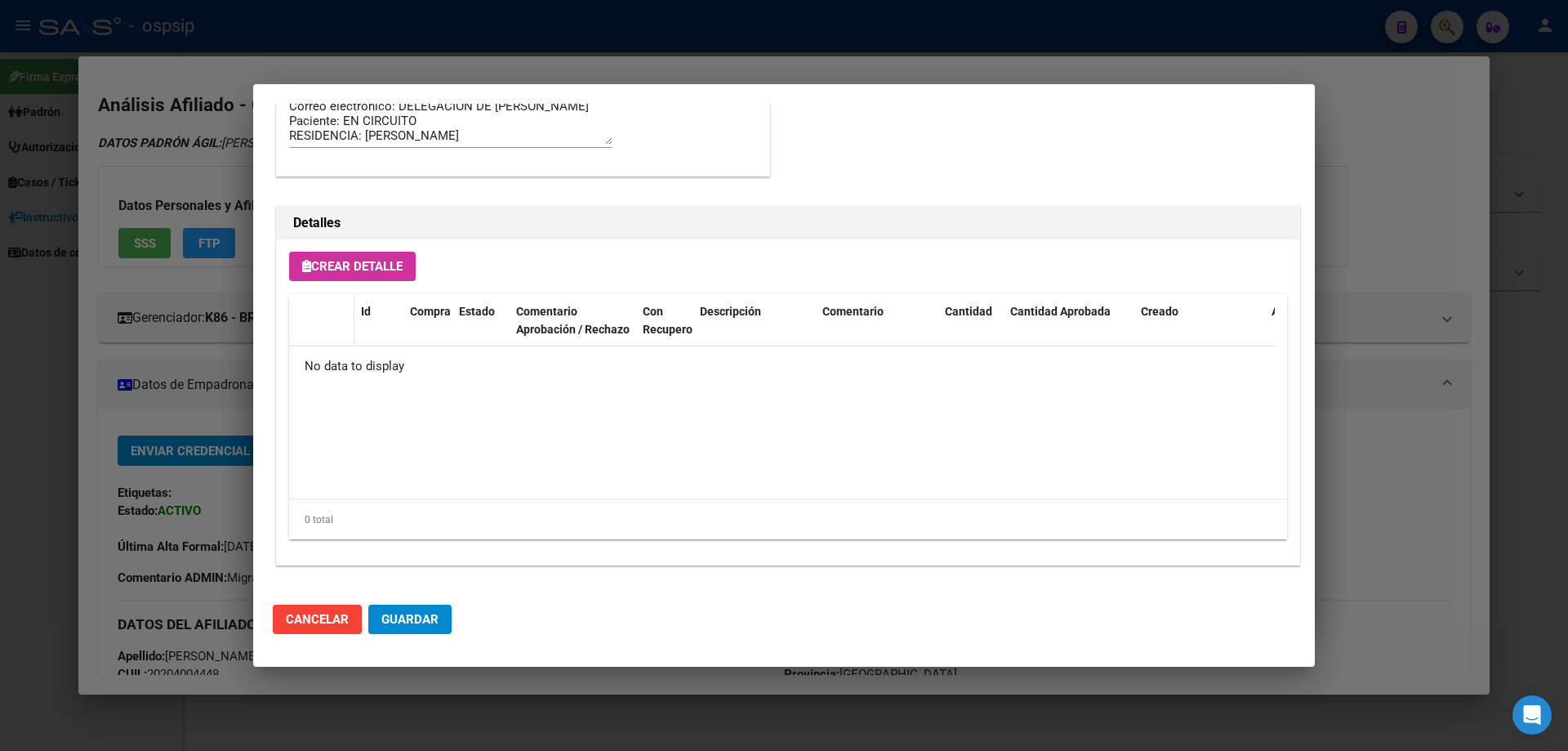
click at [352, 302] on span at bounding box center [351, 331] width 7 height 72
click at [354, 273] on button "Crear Detalle" at bounding box center [353, 265] width 127 height 29
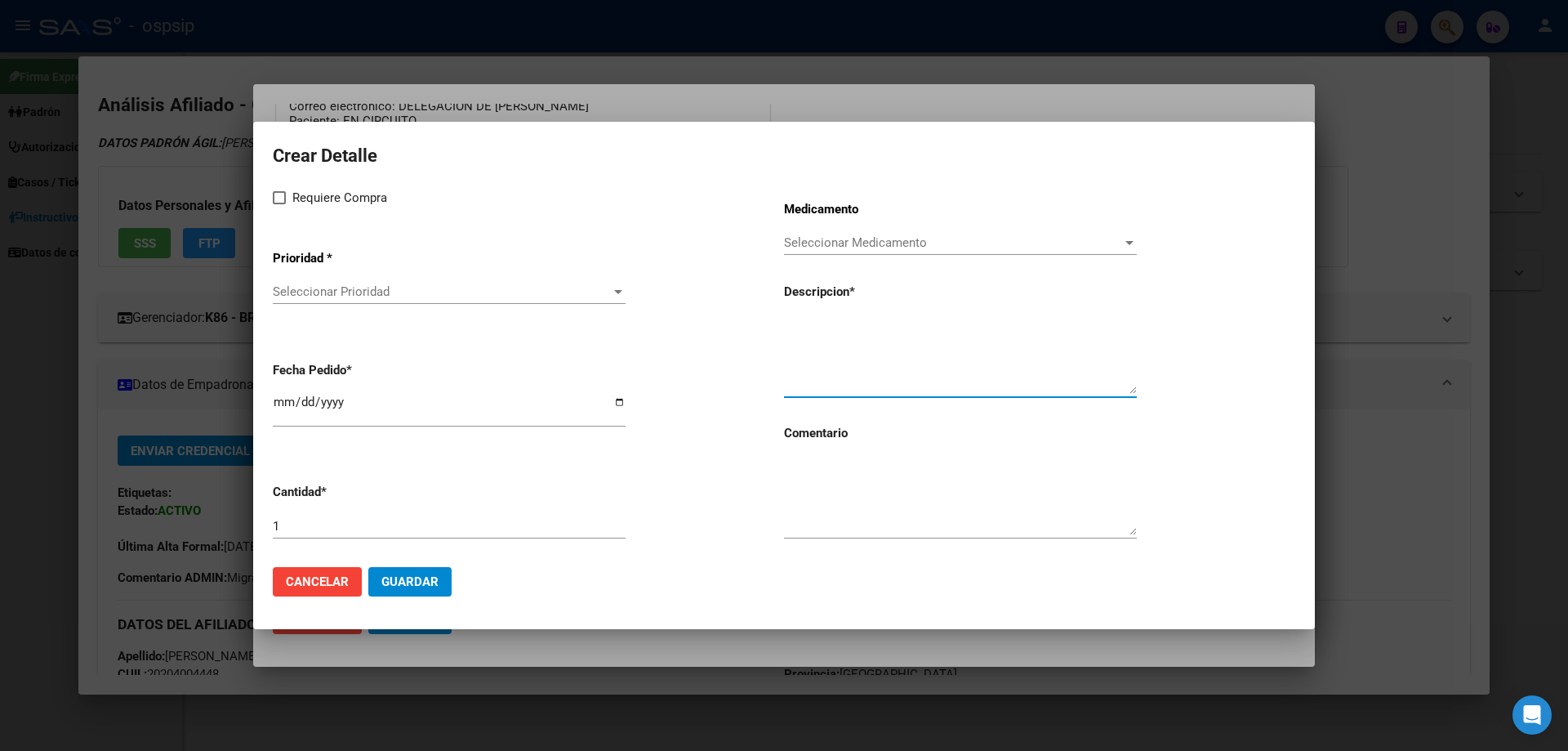
paste textarea "[MEDICAL_DATA]+[MEDICAL_DATA] 50mg/300mg comp. x 30 (DTG/3TC)"
type textarea "[MEDICAL_DATA]+[MEDICAL_DATA] 50mg/300mg comp. x 30 (DTG/3TC)"
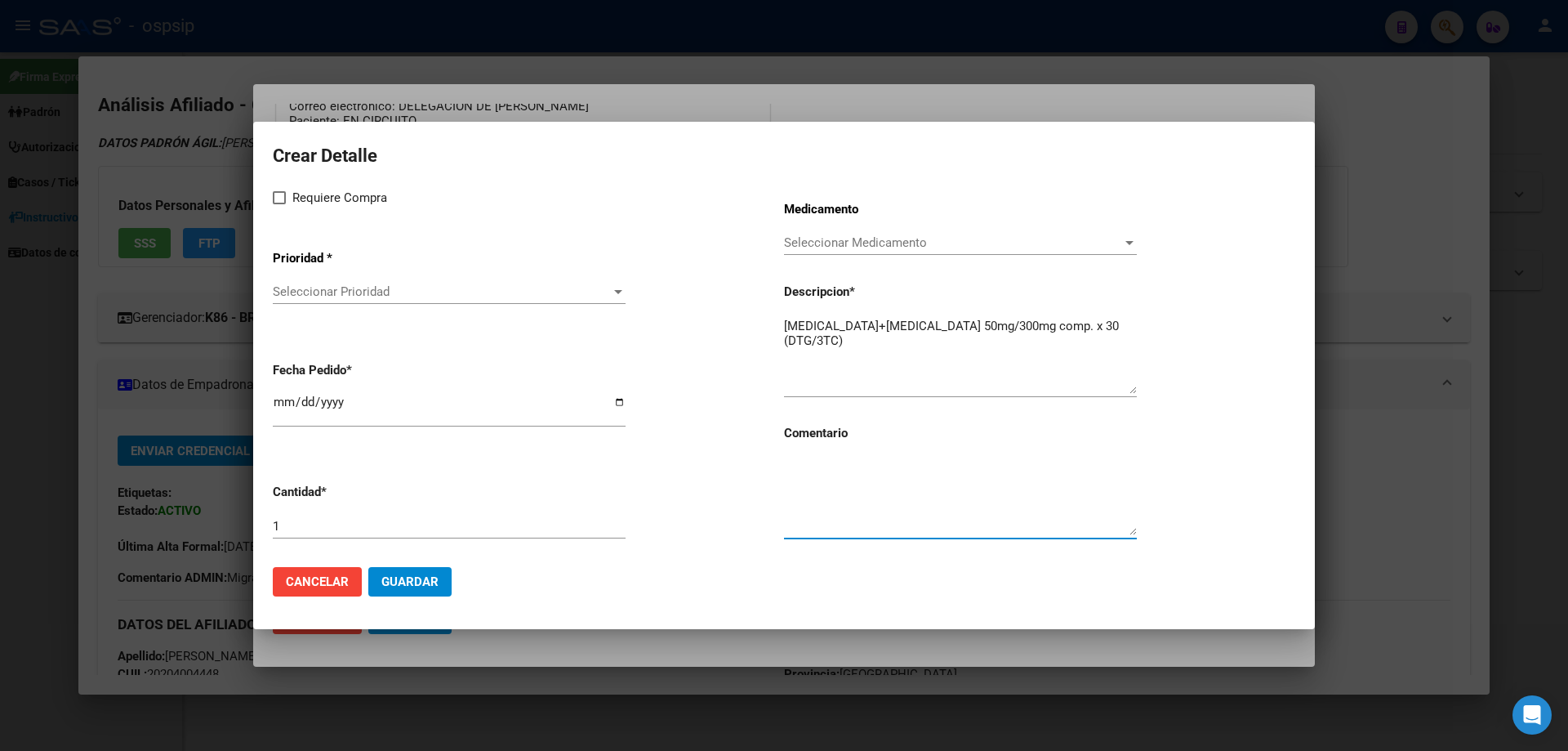
click at [838, 507] on textarea at bounding box center [961, 496] width 353 height 77
type textarea "MISMO TTO"
click at [277, 194] on span at bounding box center [279, 197] width 13 height 13
click at [279, 204] on input "Requiere Compra" at bounding box center [279, 204] width 1 height 1
checkbox input "true"
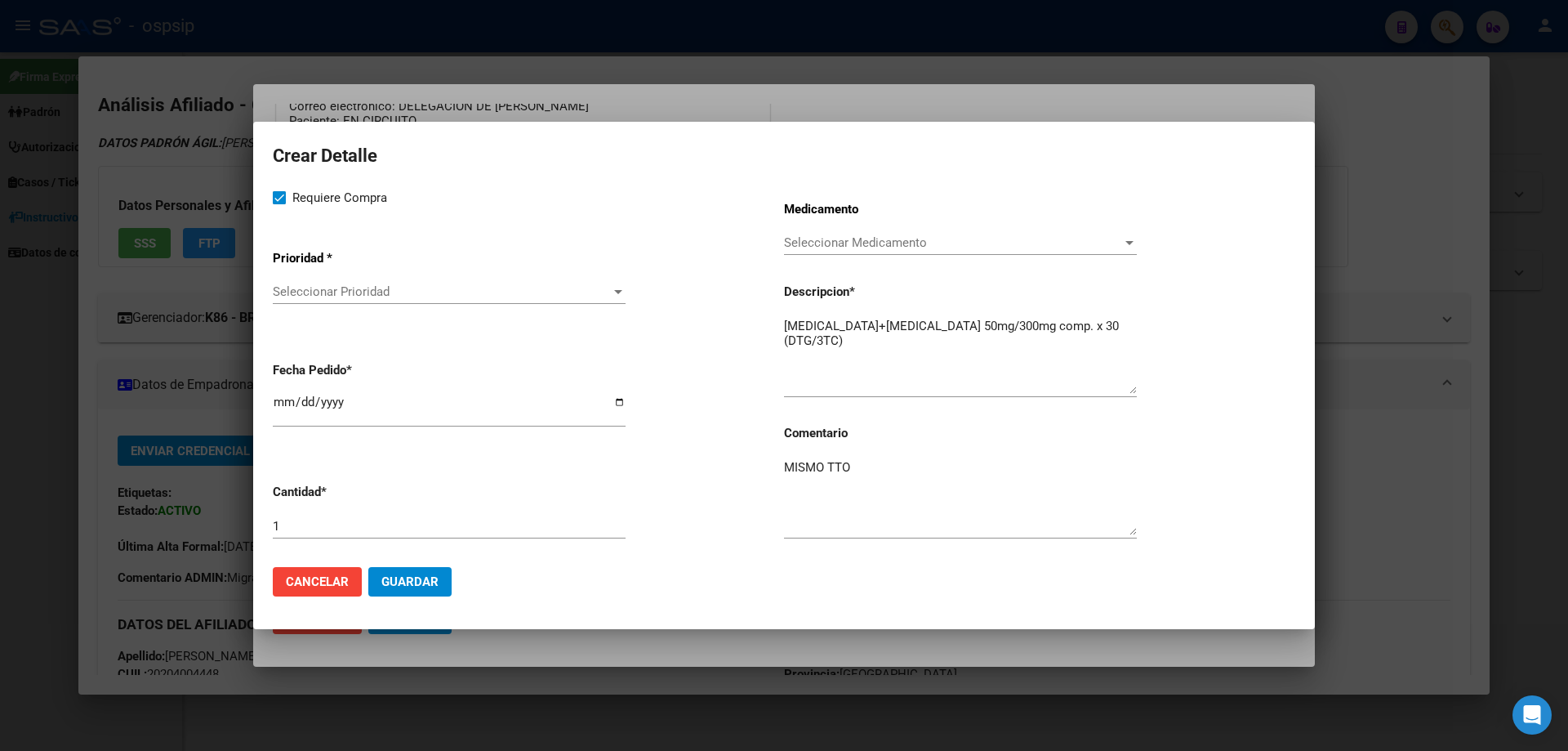
click at [308, 303] on div "Seleccionar Prioridad Seleccionar Prioridad" at bounding box center [450, 292] width 353 height 25
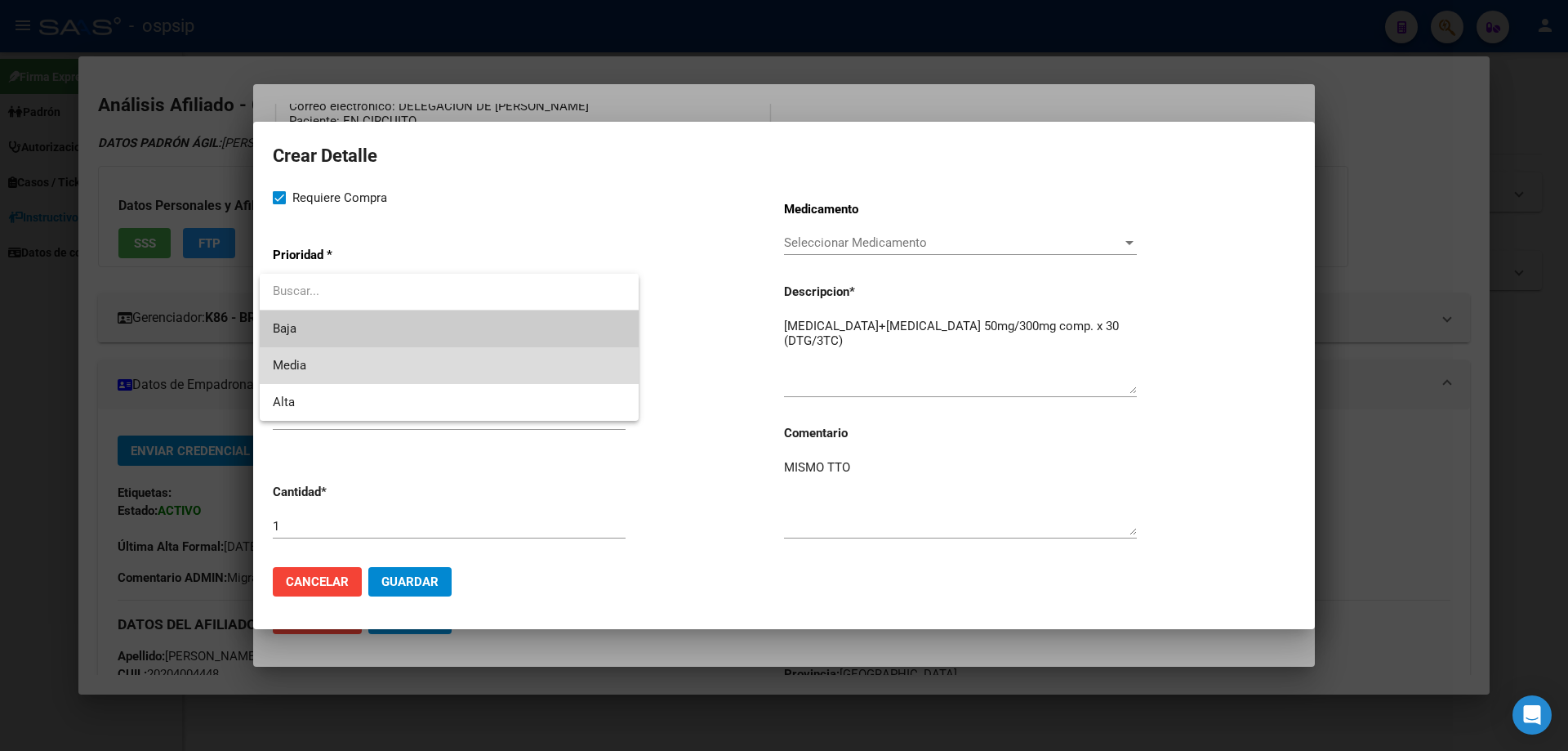
drag, startPoint x: 318, startPoint y: 367, endPoint x: 321, endPoint y: 394, distance: 27.2
click at [318, 368] on span "Media" at bounding box center [450, 366] width 353 height 37
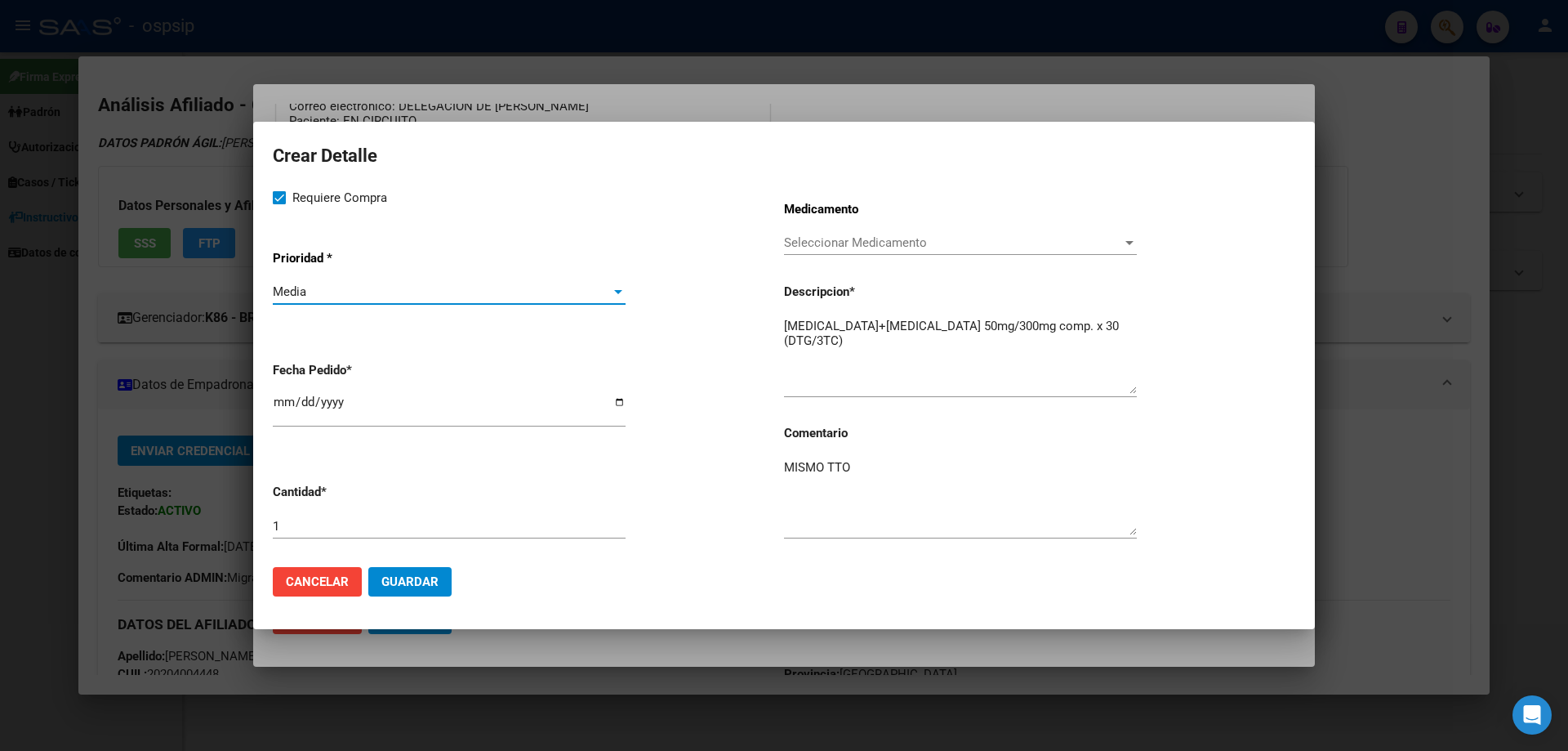
click at [285, 394] on div "[DATE]" at bounding box center [450, 409] width 353 height 35
type input "[DATE]"
click at [405, 584] on span "Guardar" at bounding box center [410, 581] width 57 height 15
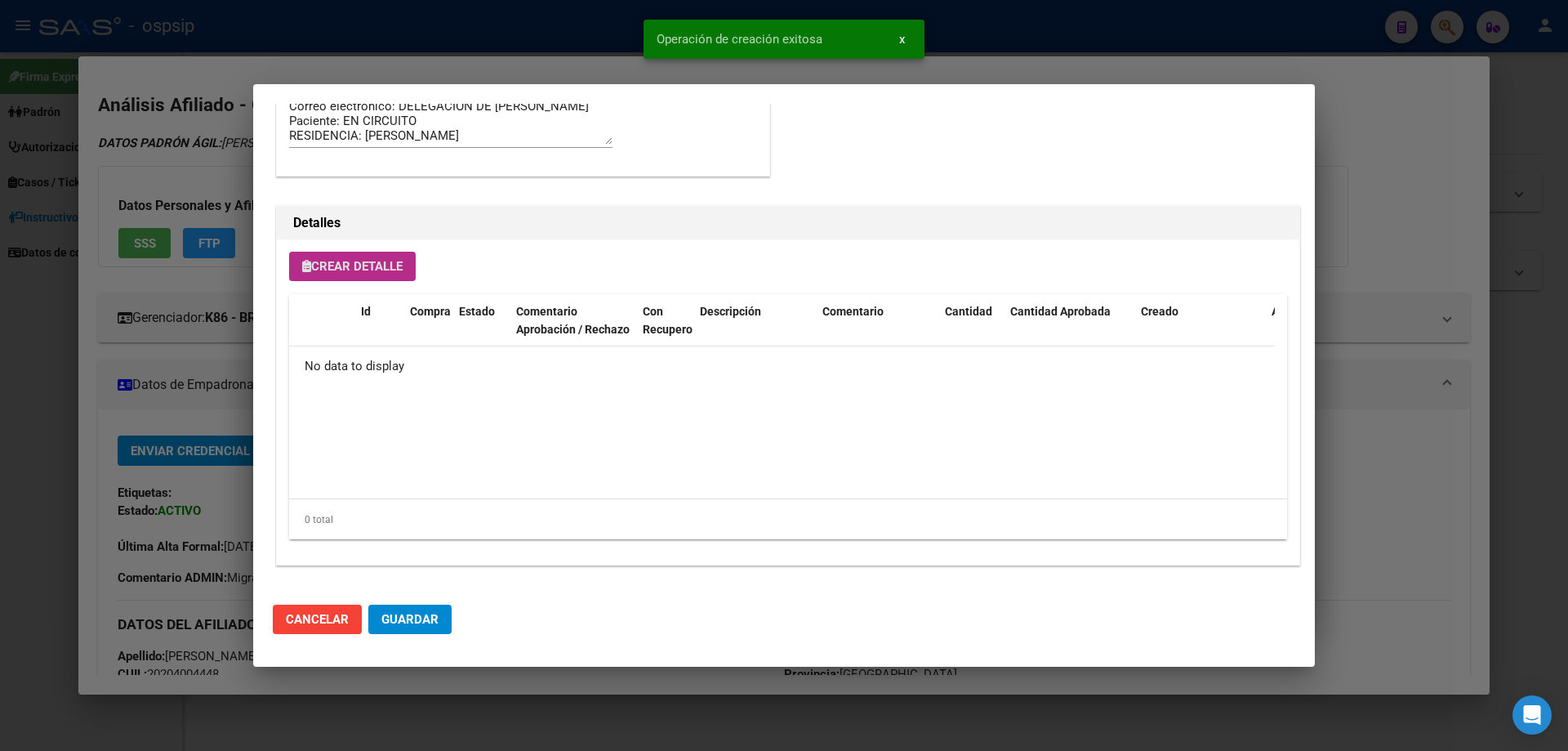
scroll to position [979, 0]
click at [439, 620] on button "Guardar" at bounding box center [410, 619] width 84 height 29
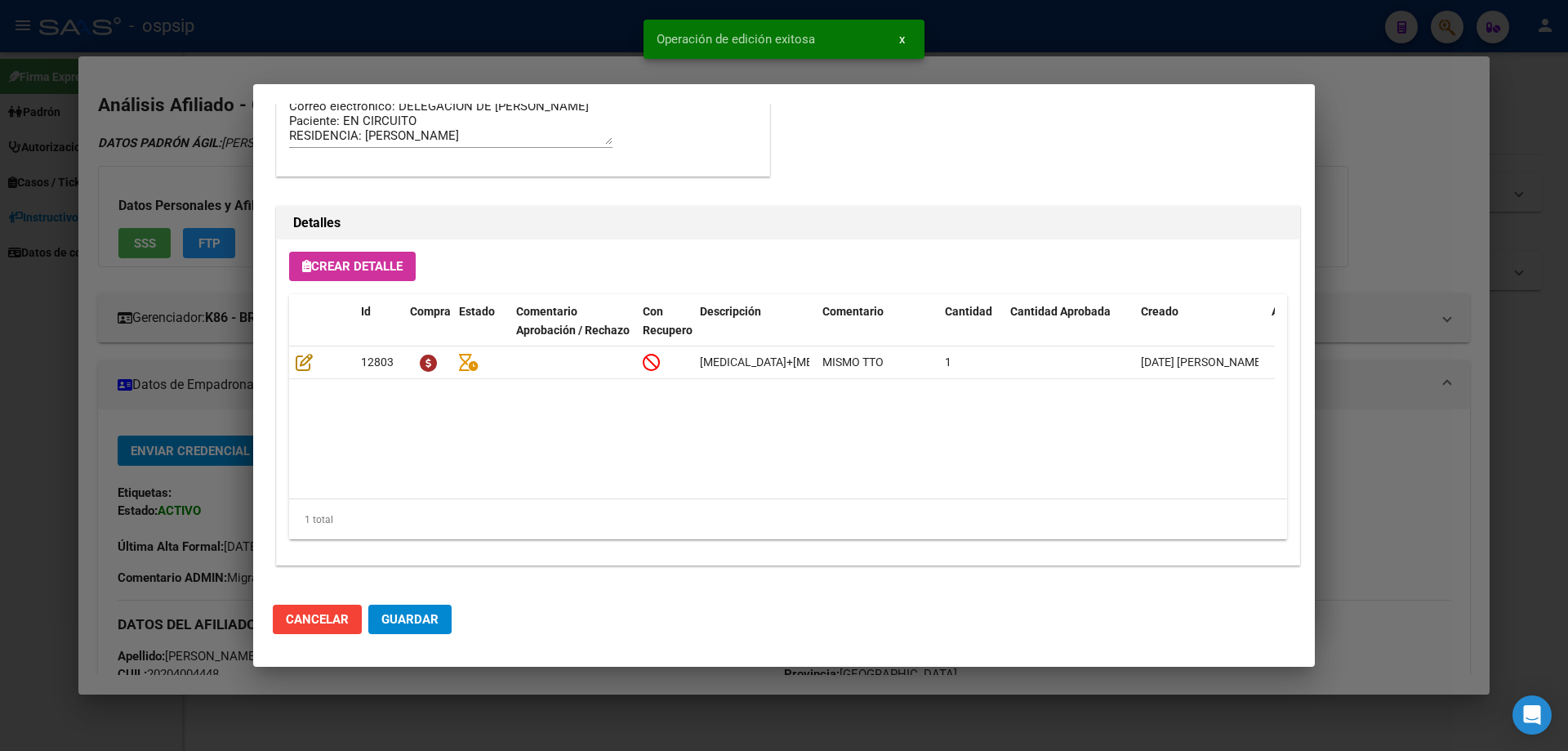
click at [407, 617] on span "Guardar" at bounding box center [410, 619] width 57 height 15
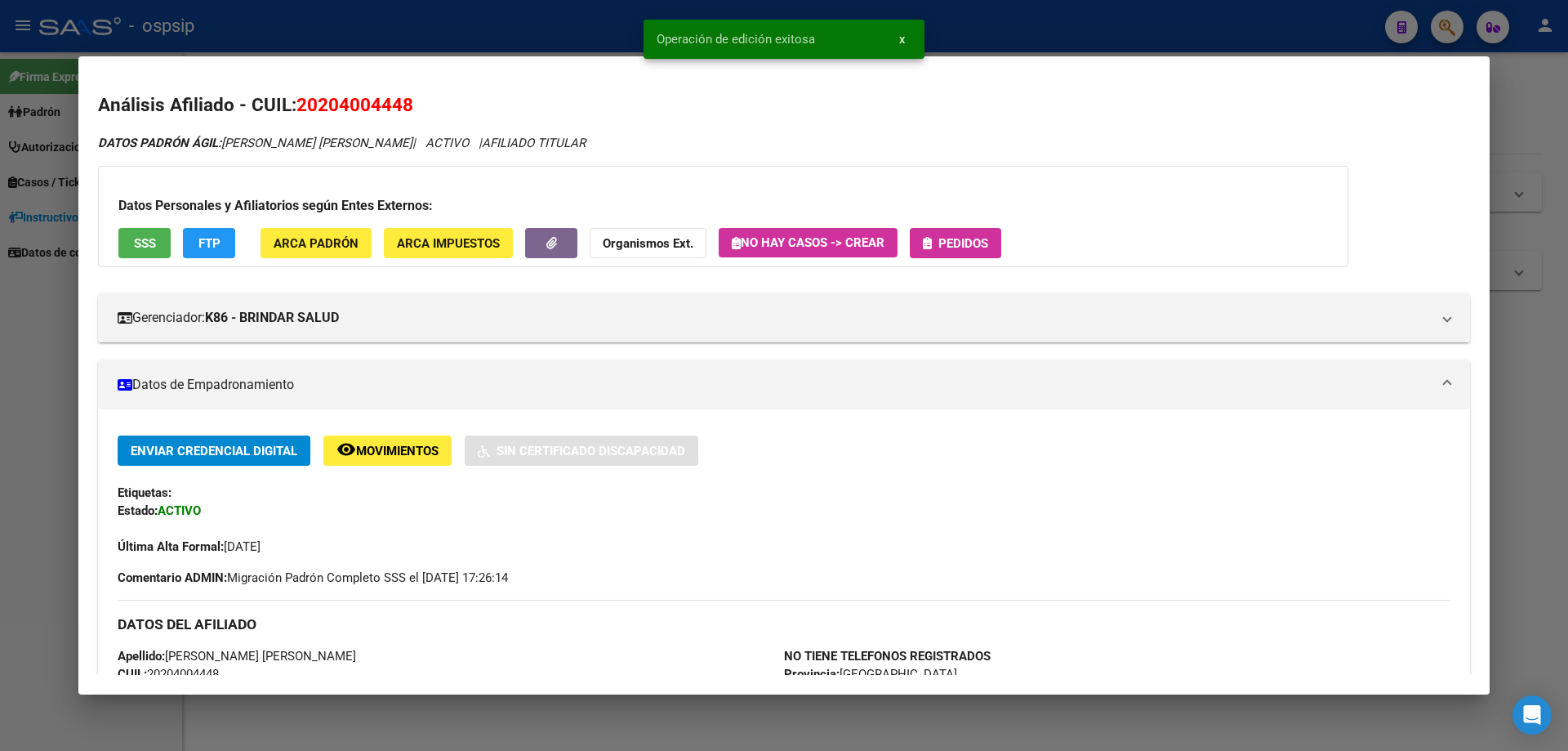
click at [983, 249] on span "Pedidos" at bounding box center [963, 243] width 50 height 15
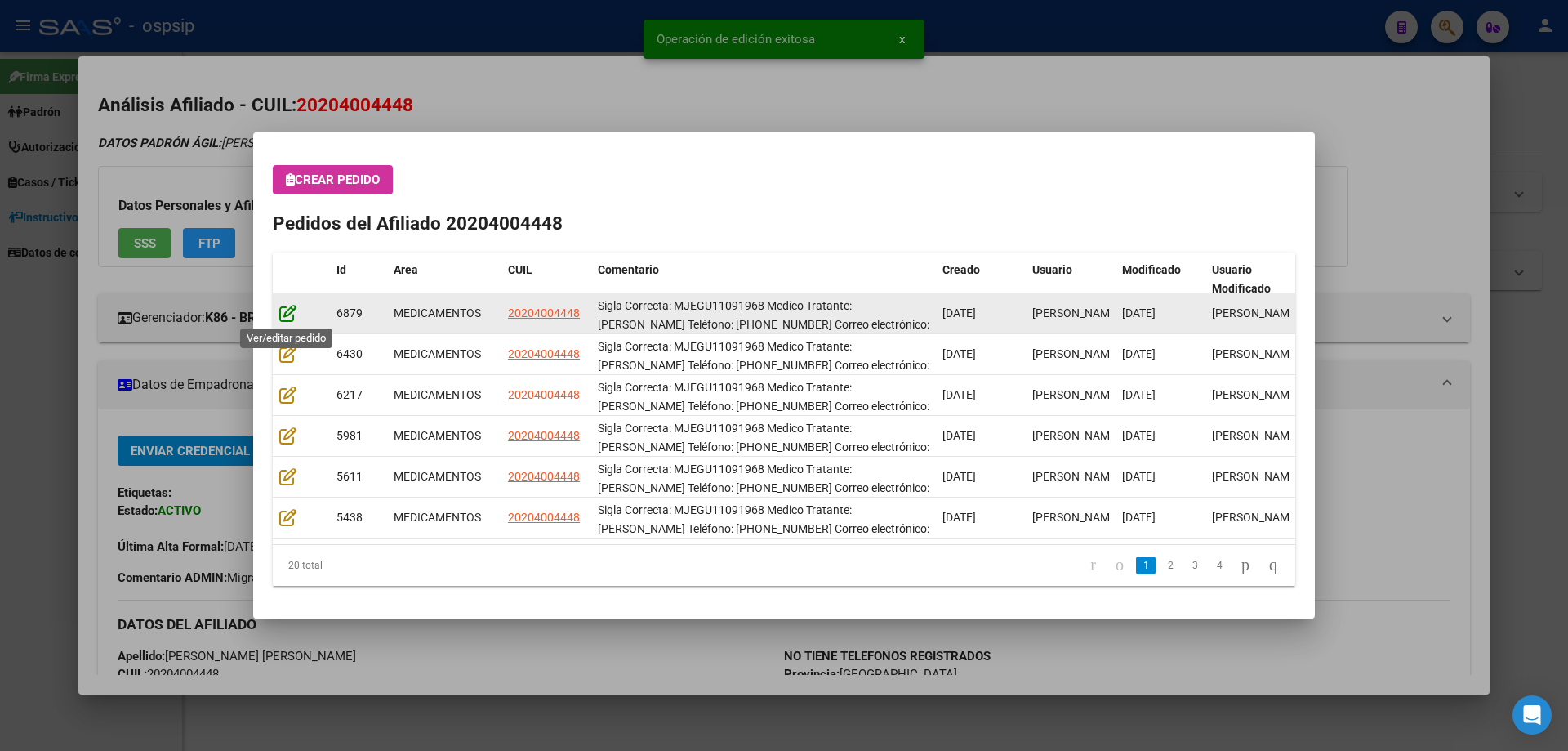
click at [292, 313] on icon at bounding box center [287, 313] width 17 height 18
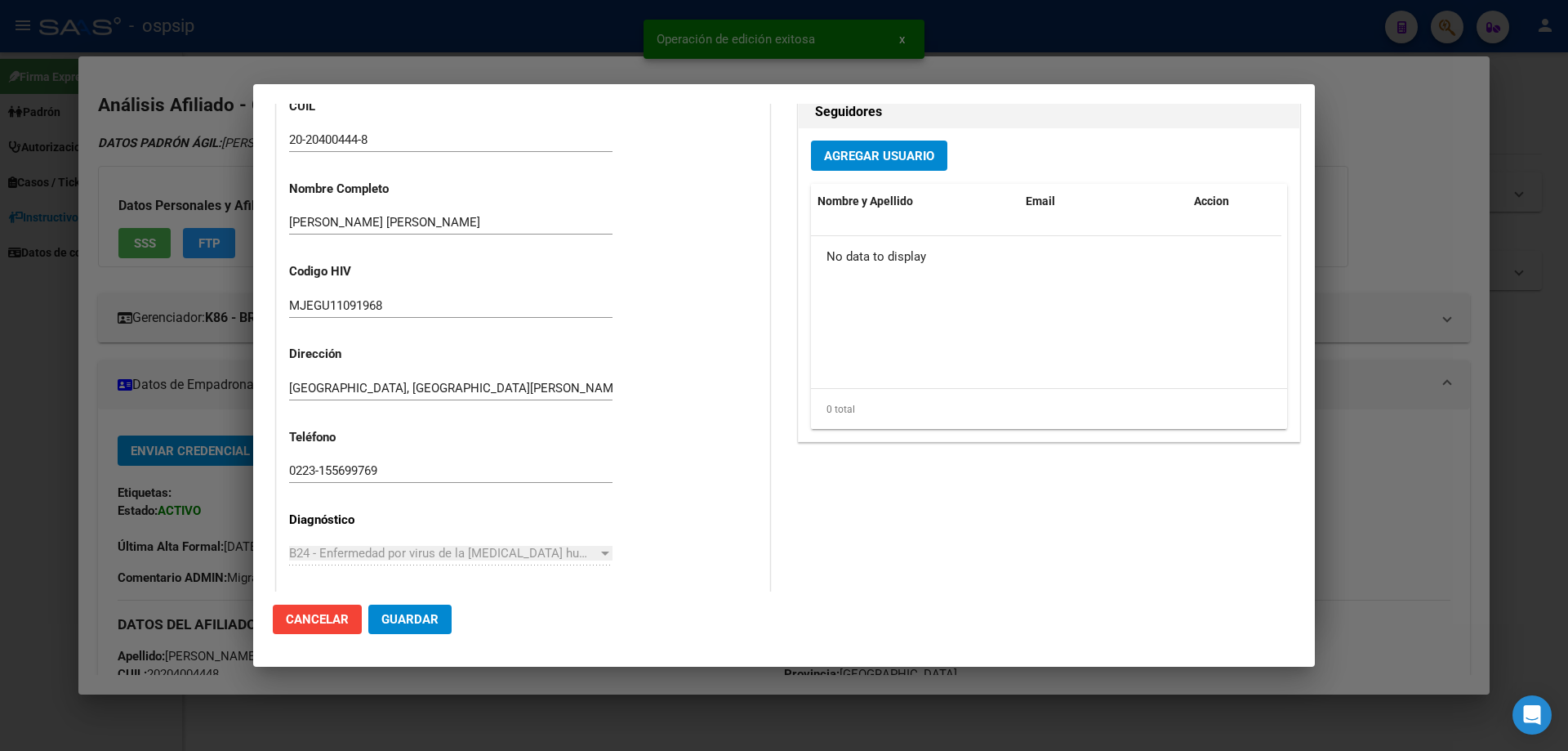
scroll to position [1062, 0]
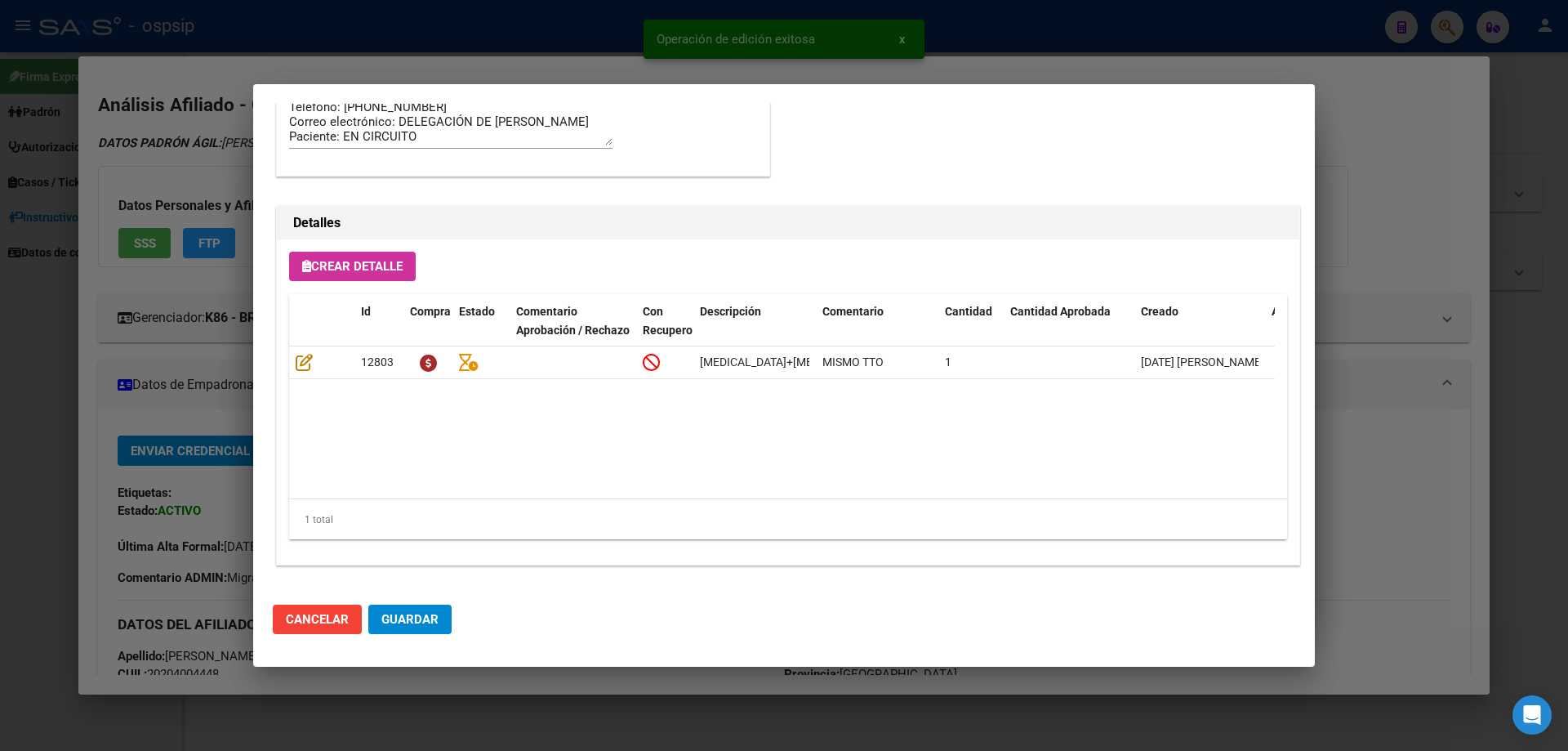
click at [438, 607] on button "Guardar" at bounding box center [410, 619] width 84 height 29
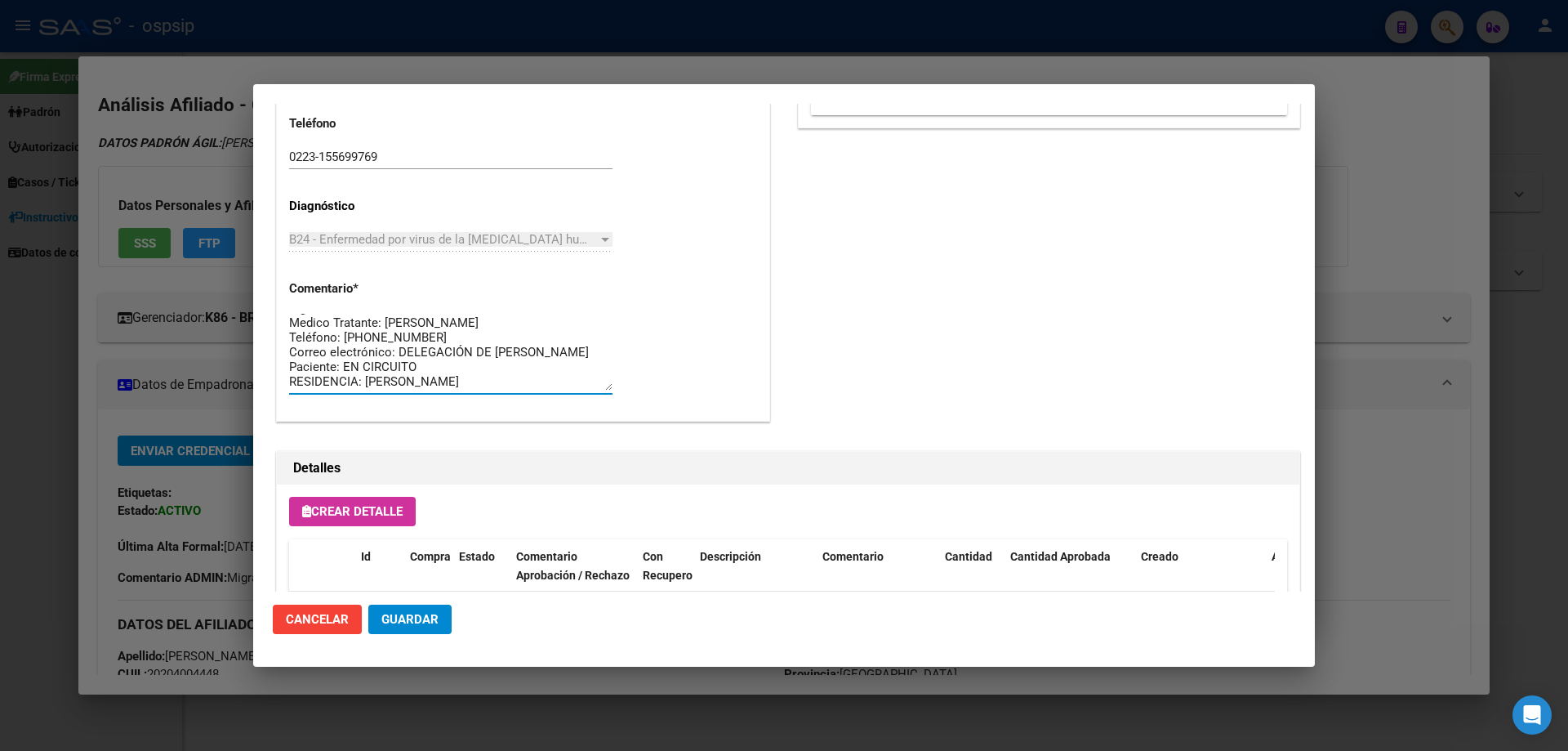
scroll to position [0, 0]
drag, startPoint x: 479, startPoint y: 376, endPoint x: 275, endPoint y: 272, distance: 229.0
